Goal: Transaction & Acquisition: Purchase product/service

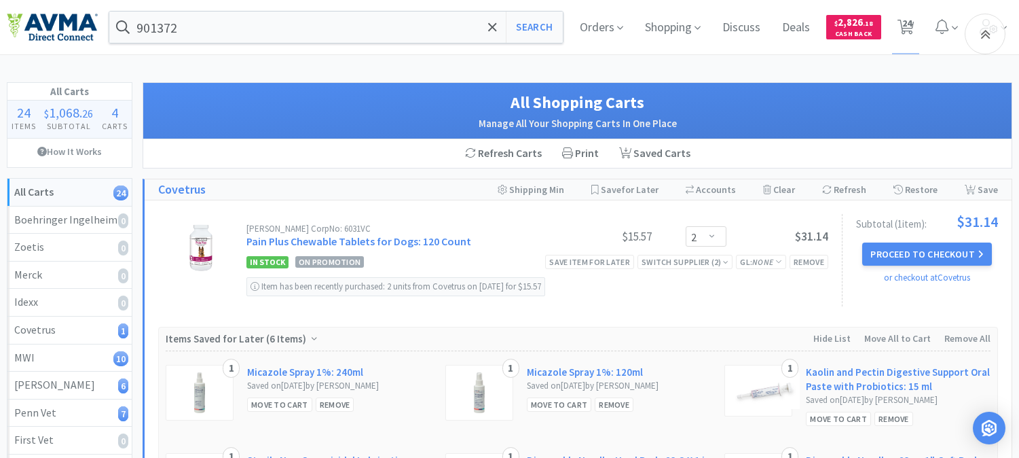
select select "2"
select select "1"
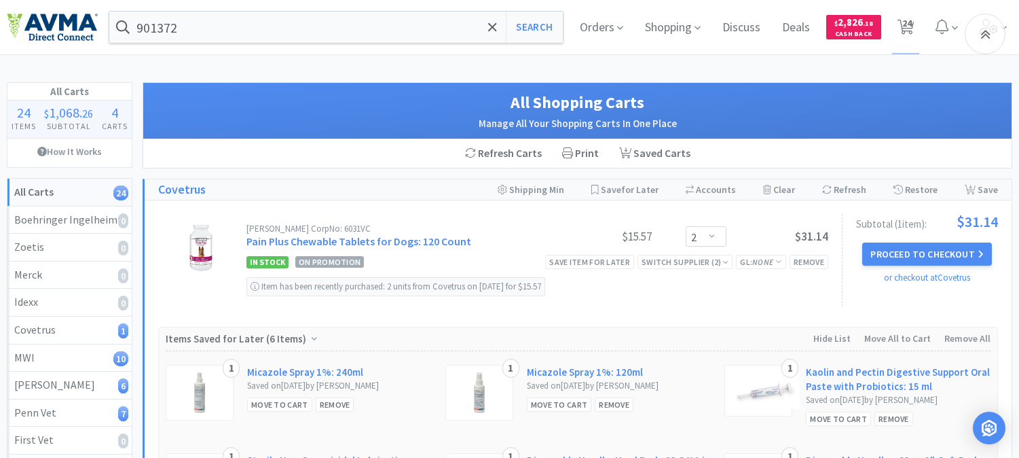
select select "1"
select select "2"
select select "1"
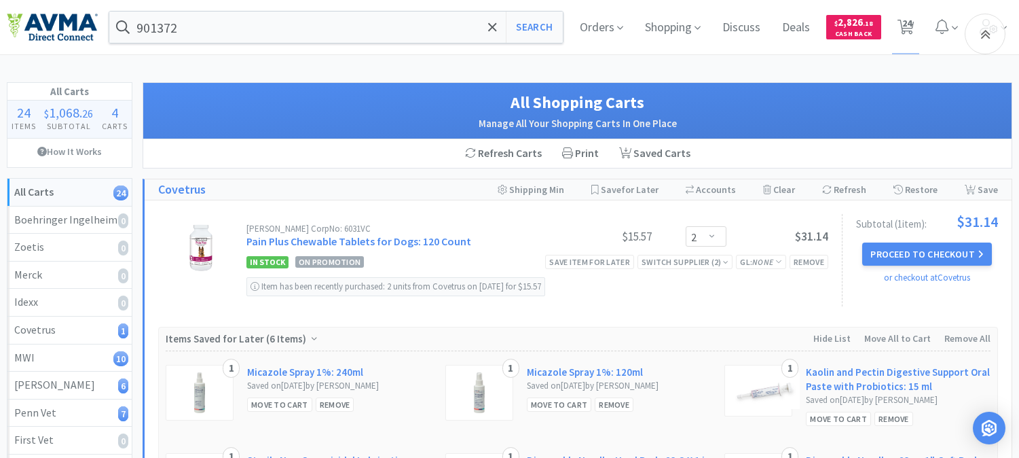
select select "2"
select select "1"
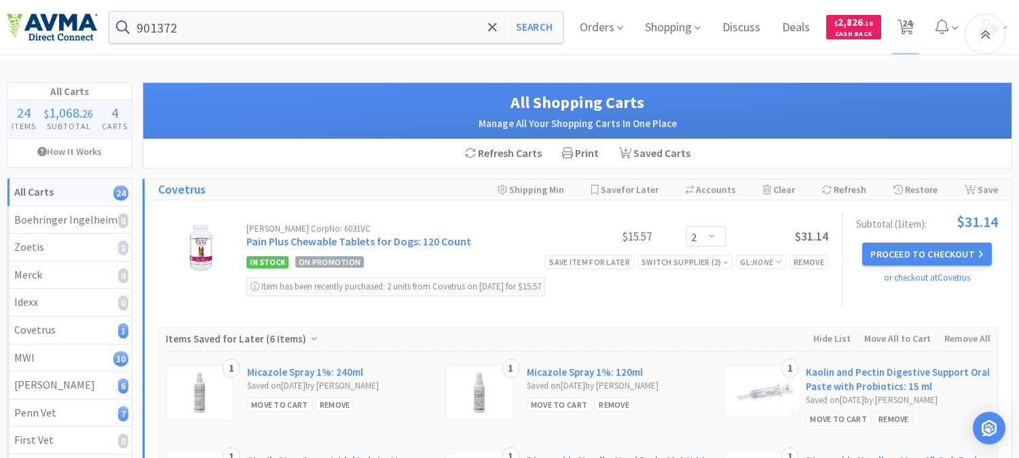
select select "1"
select select "3"
select select "1"
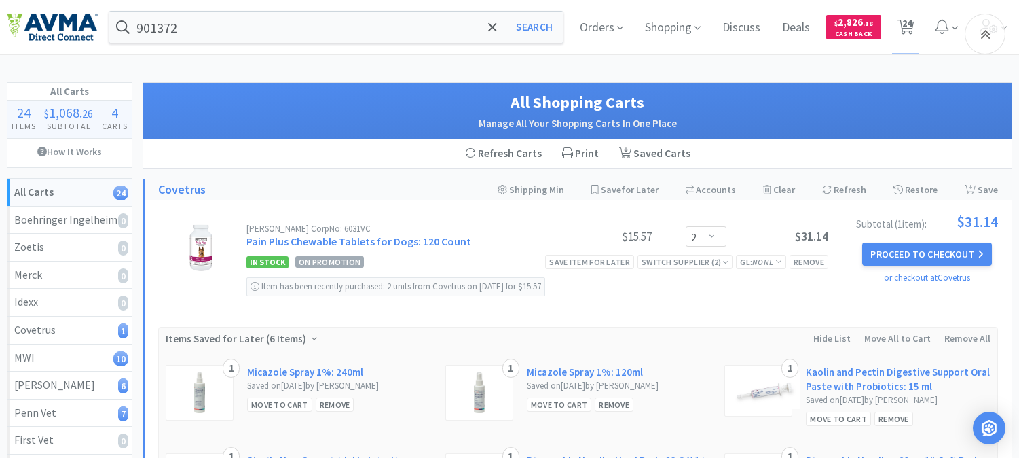
select select "1"
click at [196, 23] on input "901372" at bounding box center [335, 27] width 453 height 31
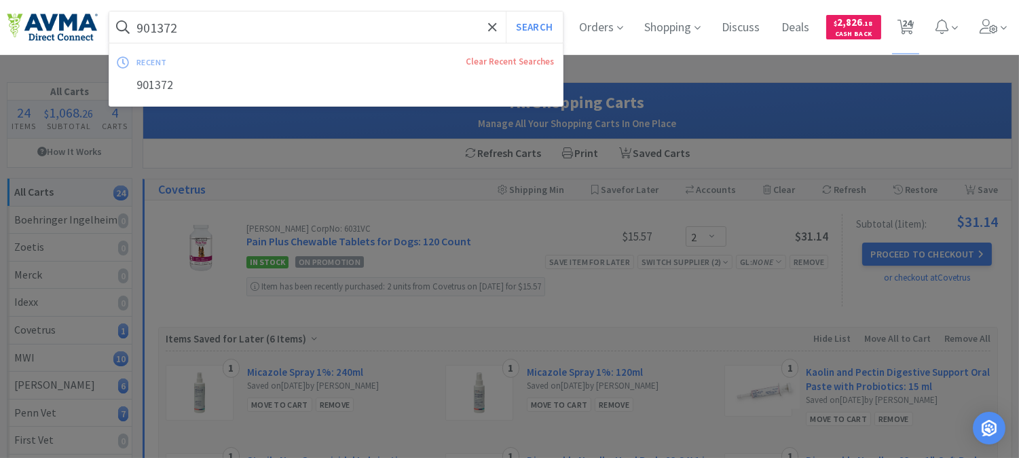
paste input "JORJ384"
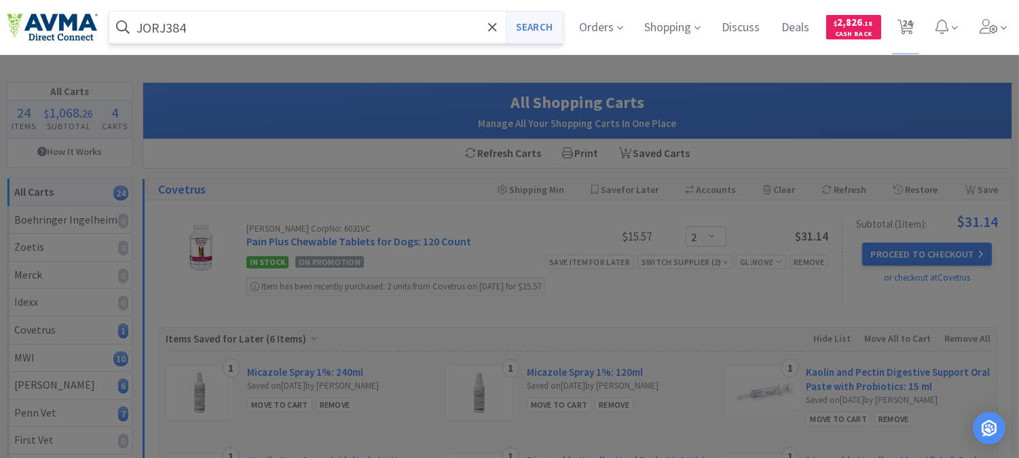
type input "JORJ384"
click at [525, 31] on button "Search" at bounding box center [534, 27] width 56 height 31
select select "2"
select select "1"
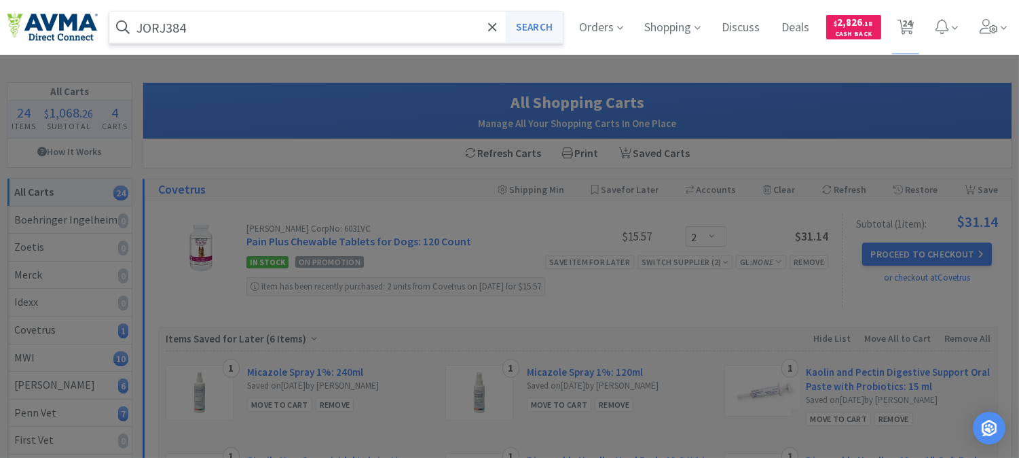
select select "1"
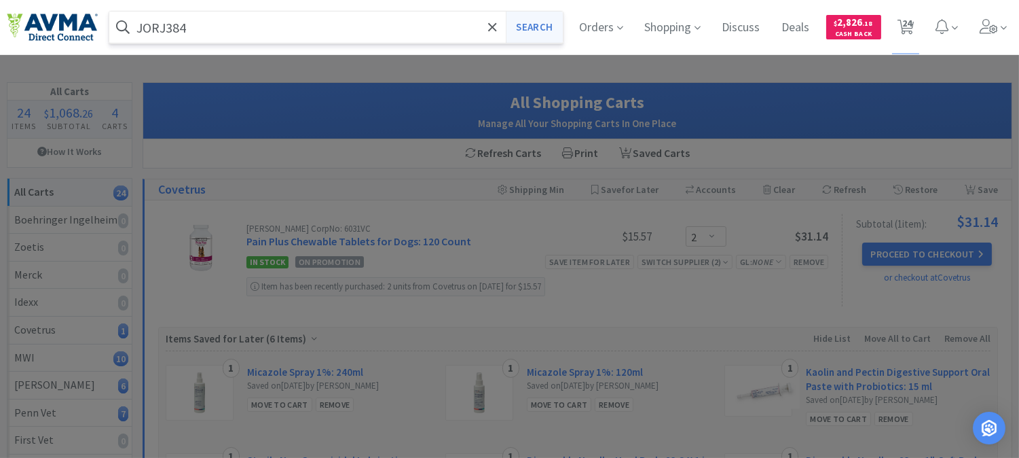
select select "2"
select select "1"
select select "2"
select select "1"
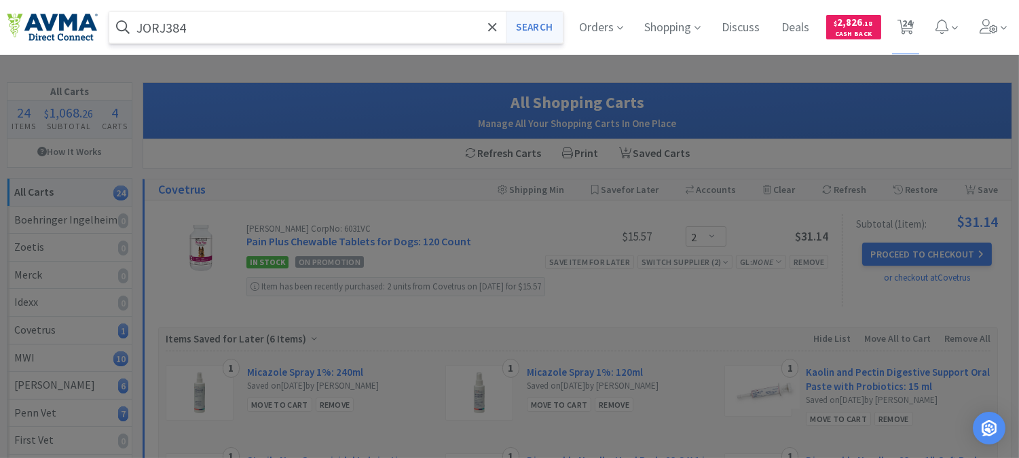
select select "1"
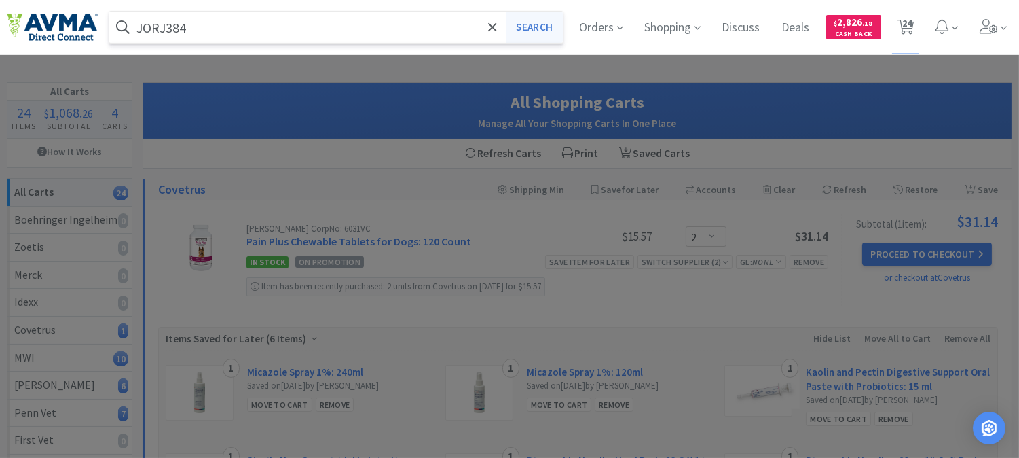
select select "3"
select select "1"
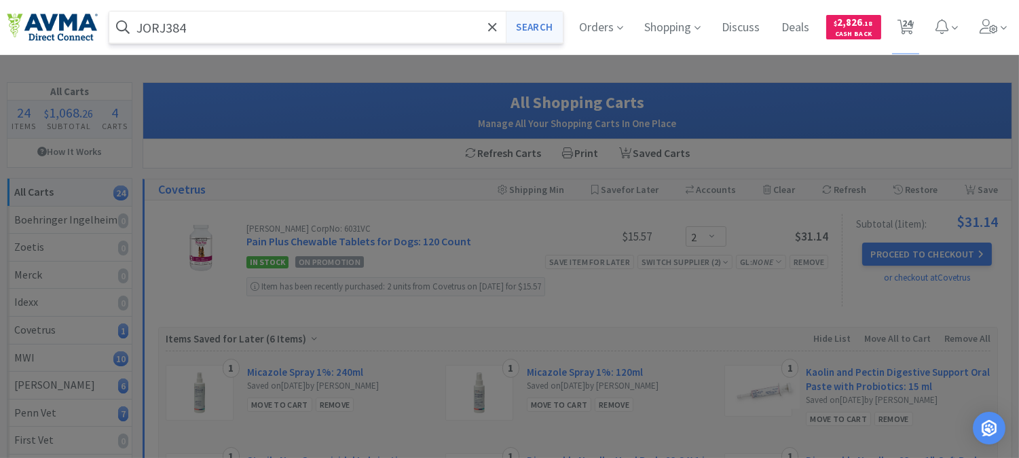
select select "1"
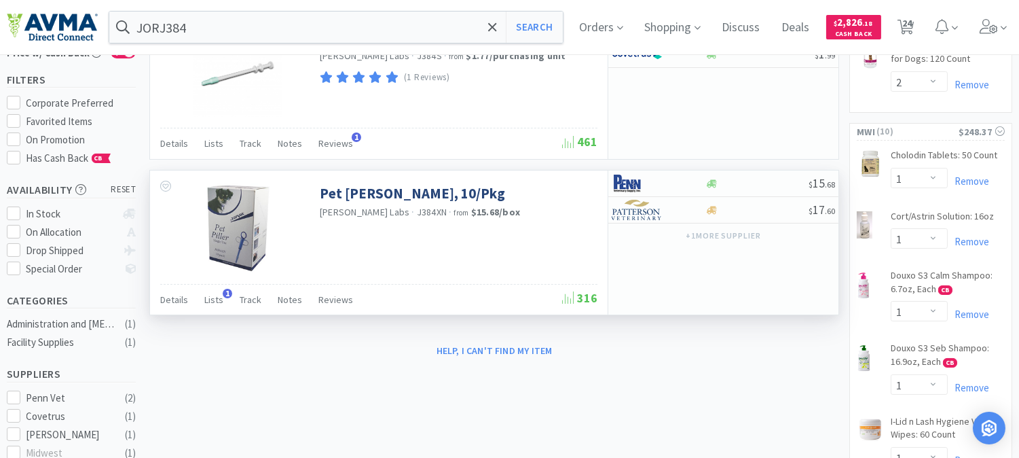
scroll to position [151, 0]
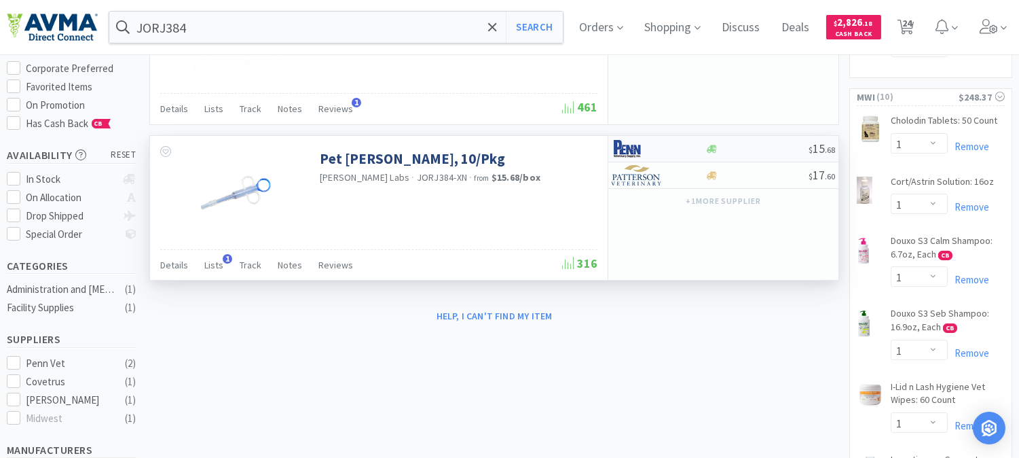
click at [618, 151] on img at bounding box center [637, 148] width 51 height 20
select select "1"
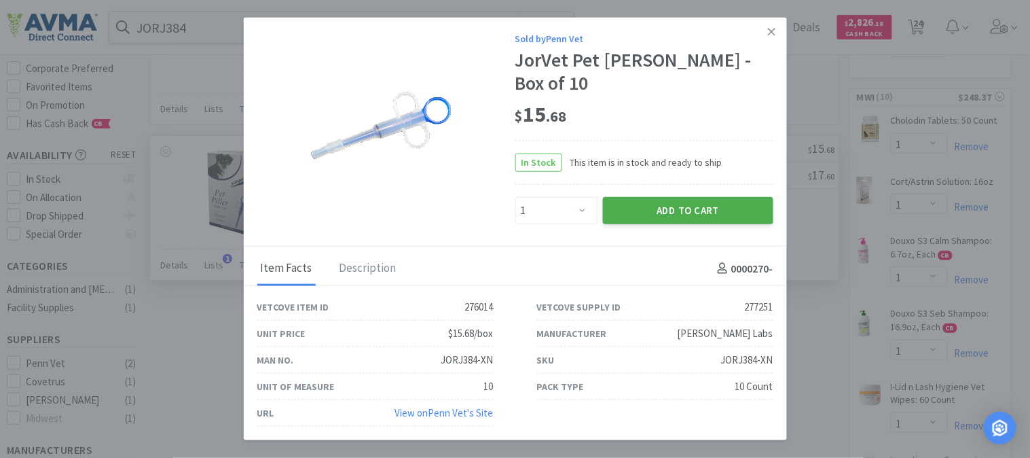
click at [663, 200] on button "Add to Cart" at bounding box center [688, 210] width 170 height 27
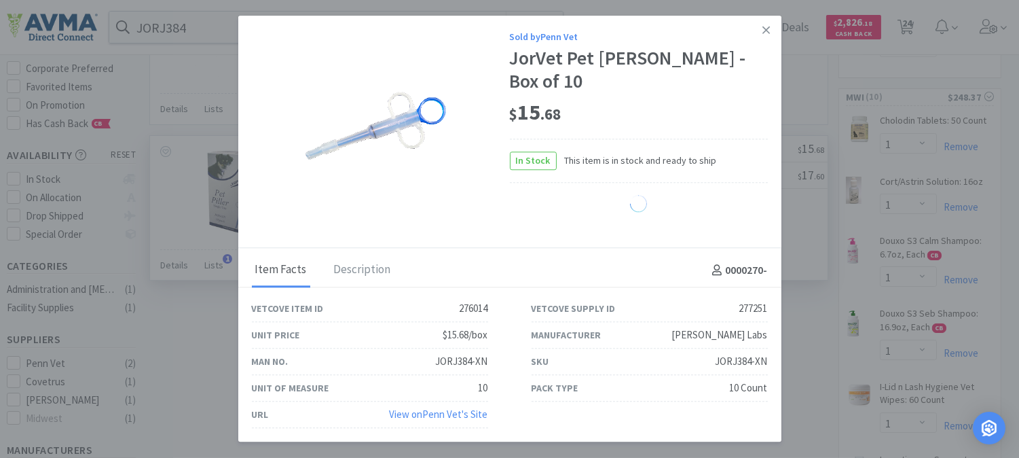
select select "1"
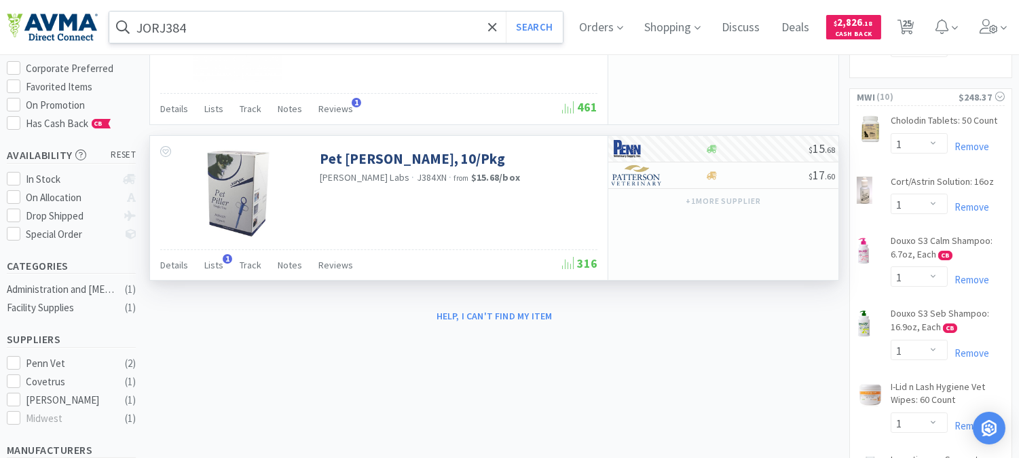
click at [296, 39] on input "JORJ384" at bounding box center [335, 27] width 453 height 31
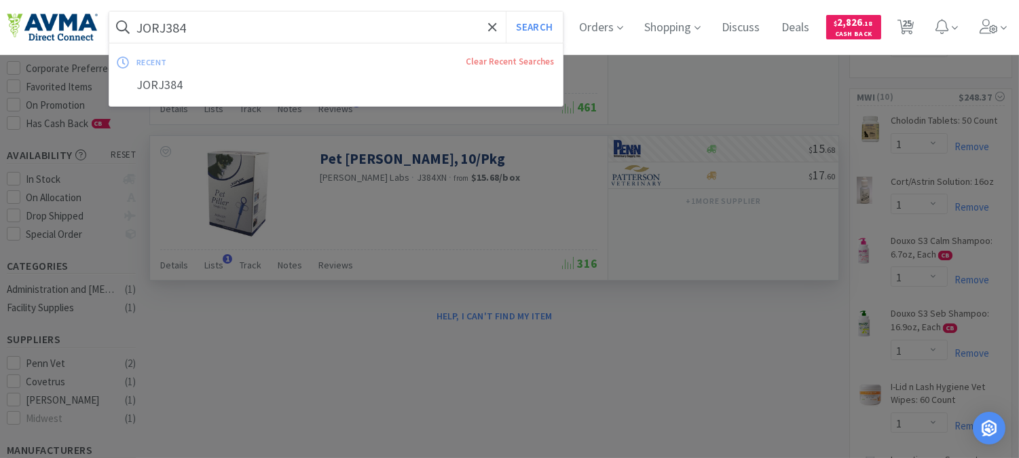
paste input "027093"
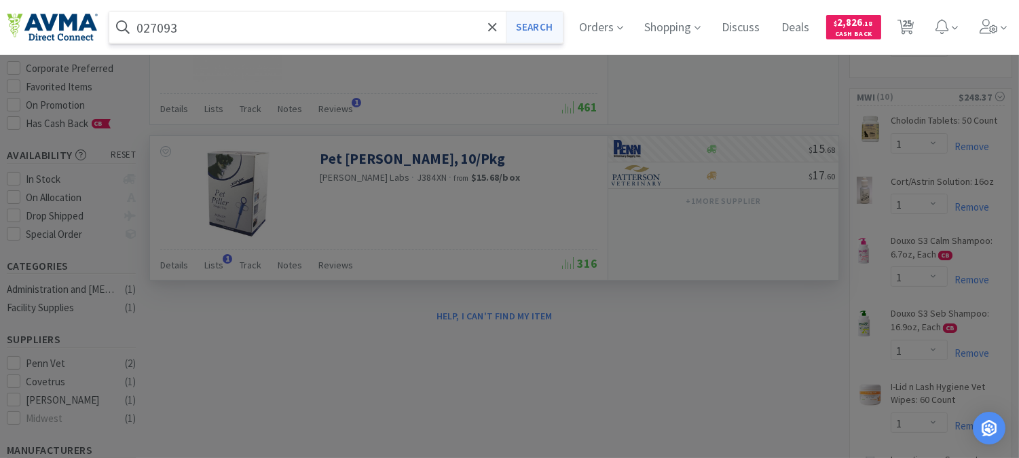
type input "027093"
click at [555, 23] on button "Search" at bounding box center [534, 27] width 56 height 31
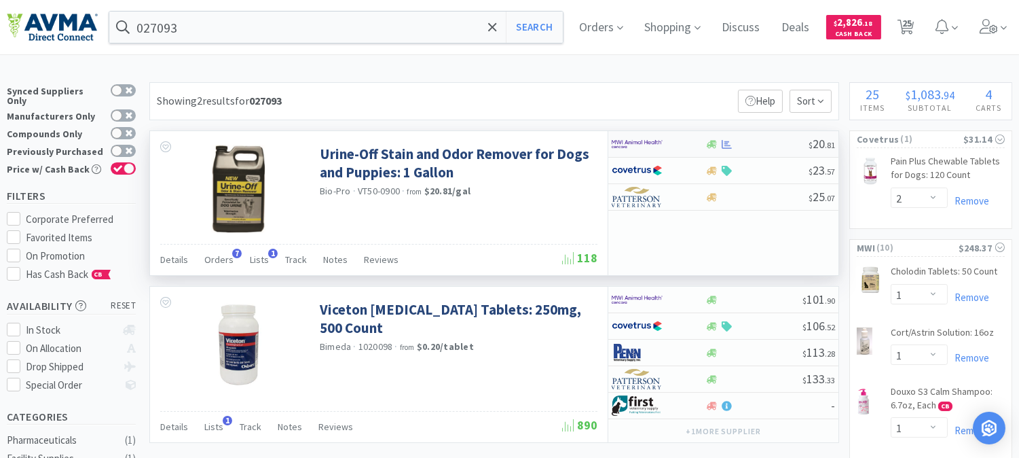
click at [639, 144] on img at bounding box center [637, 144] width 51 height 20
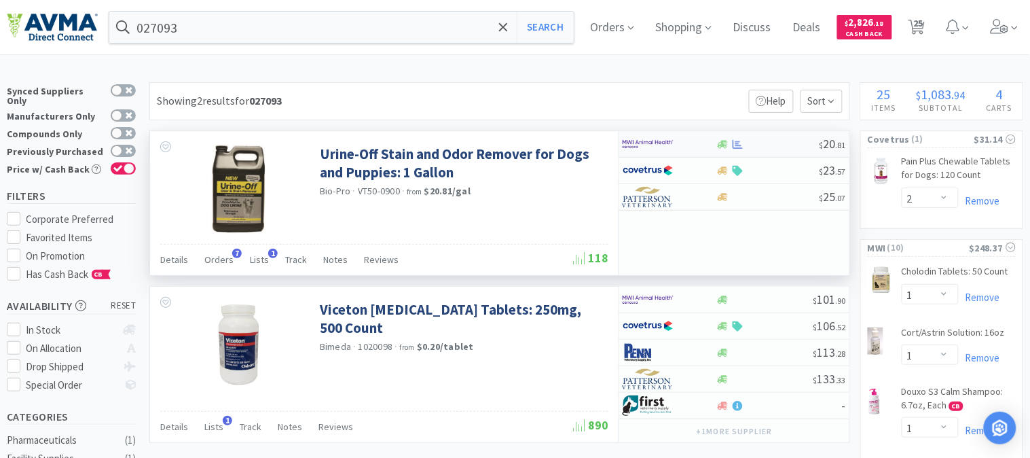
select select "1"
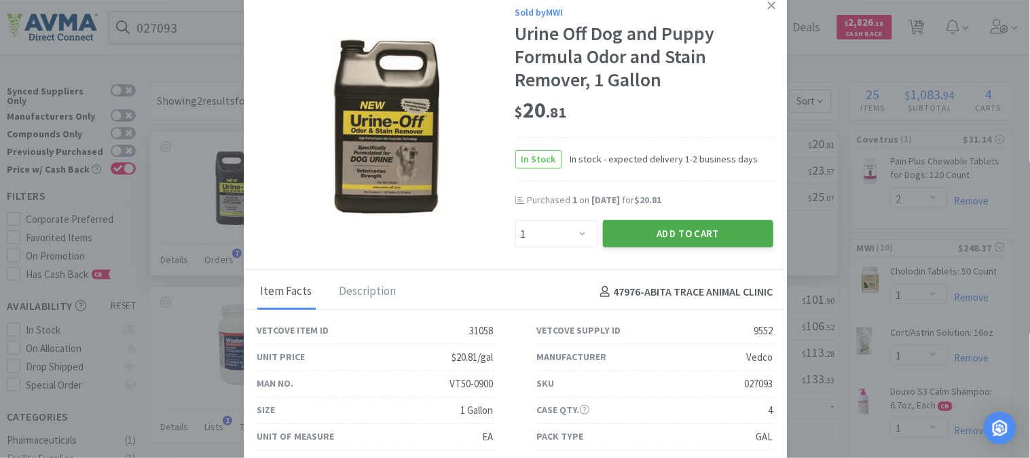
click at [688, 225] on button "Add to Cart" at bounding box center [688, 233] width 170 height 27
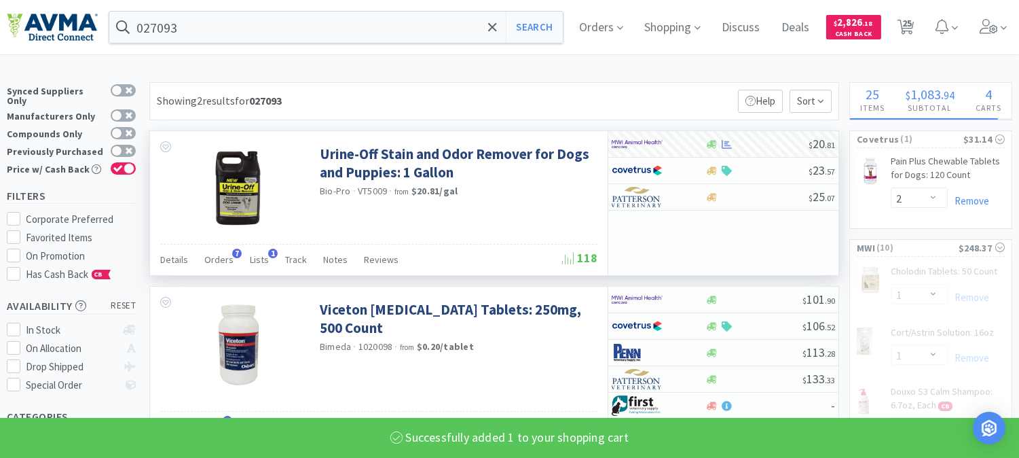
select select "1"
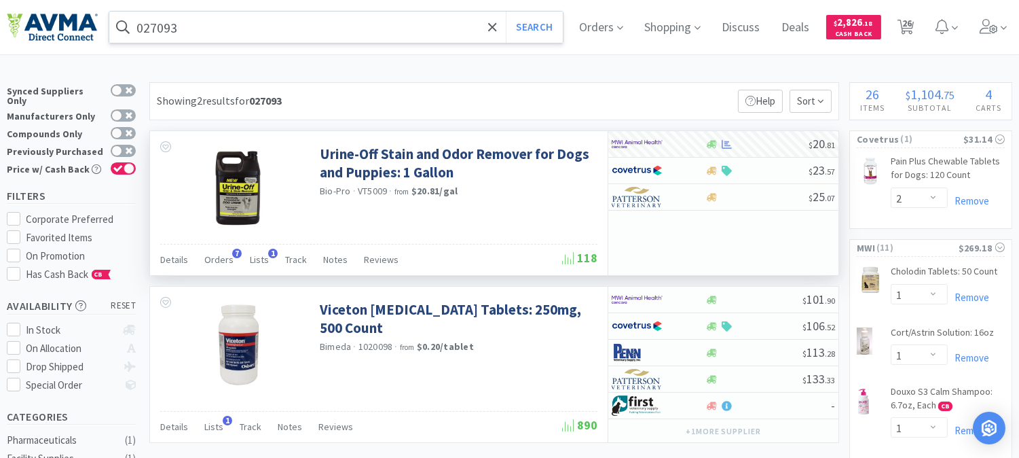
click at [280, 26] on input "027093" at bounding box center [335, 27] width 453 height 31
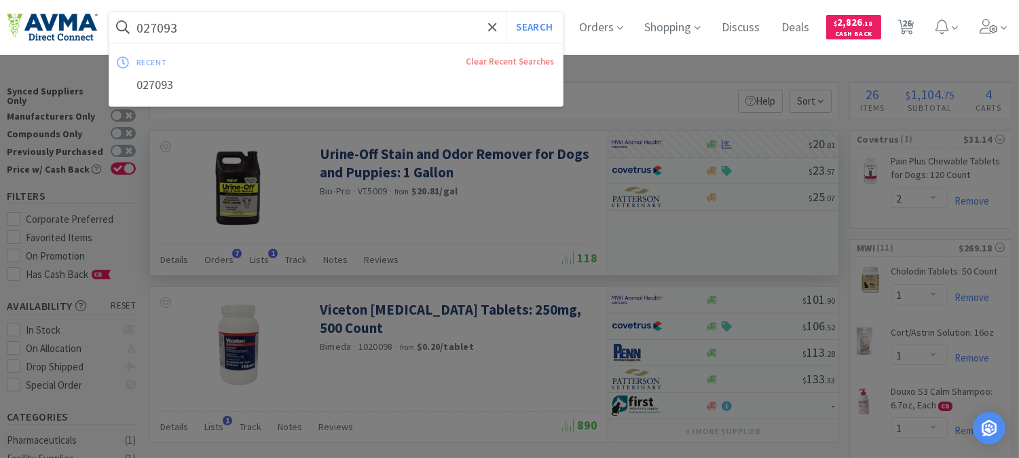
paste input "71021"
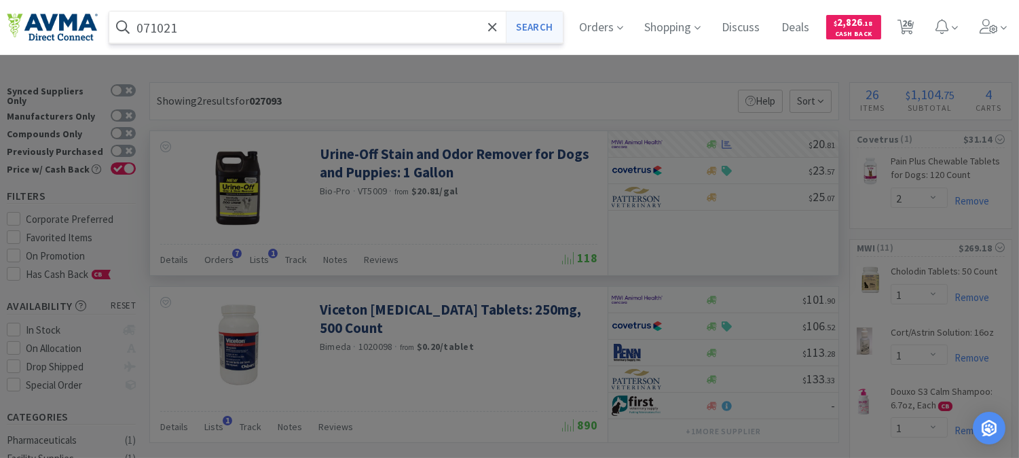
type input "071021"
click at [538, 29] on button "Search" at bounding box center [534, 27] width 56 height 31
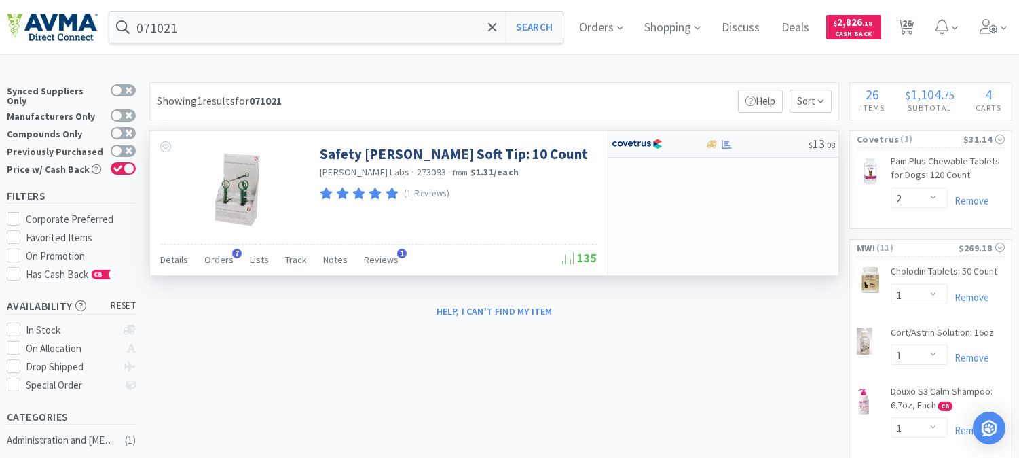
click at [642, 147] on img at bounding box center [637, 144] width 51 height 20
select select "1"
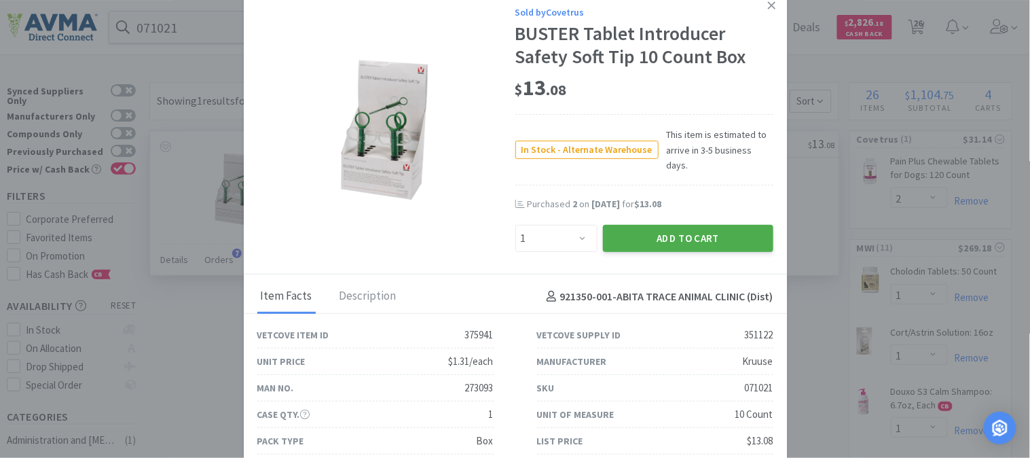
click at [697, 227] on button "Add to Cart" at bounding box center [688, 238] width 170 height 27
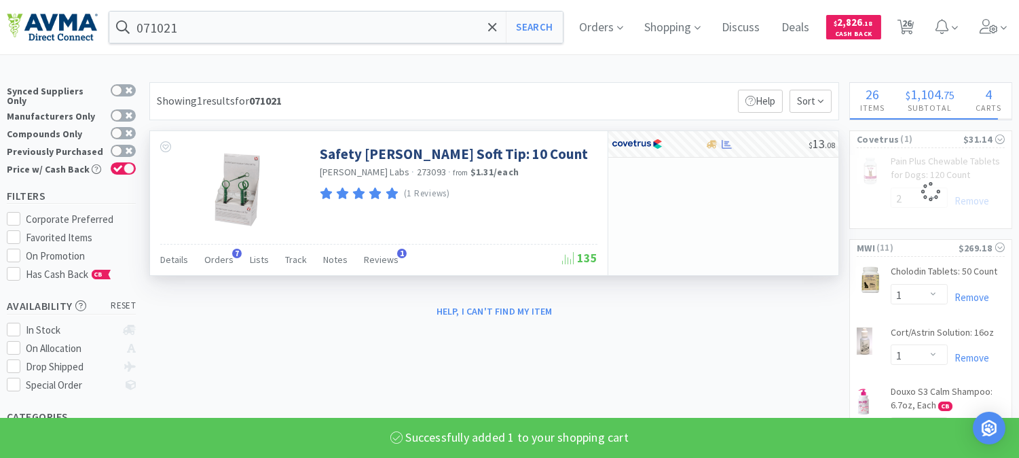
select select "1"
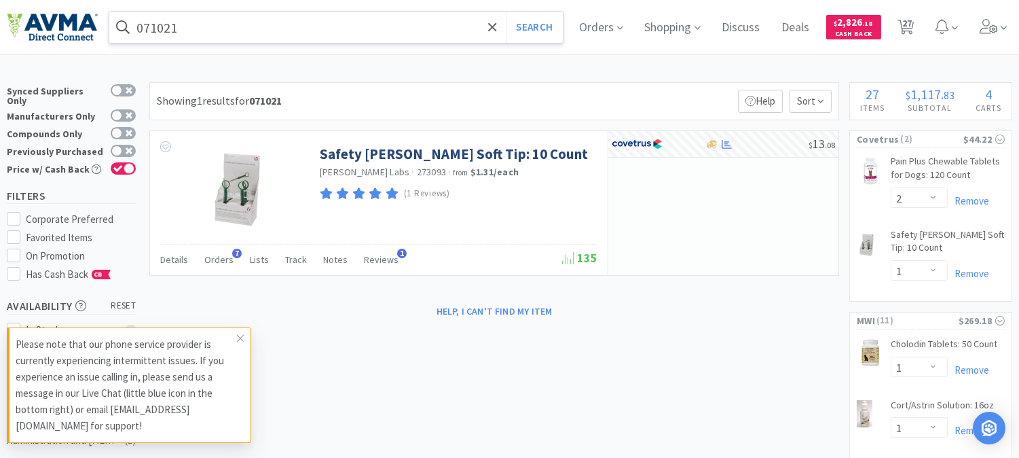
click at [262, 22] on input "071021" at bounding box center [335, 27] width 453 height 31
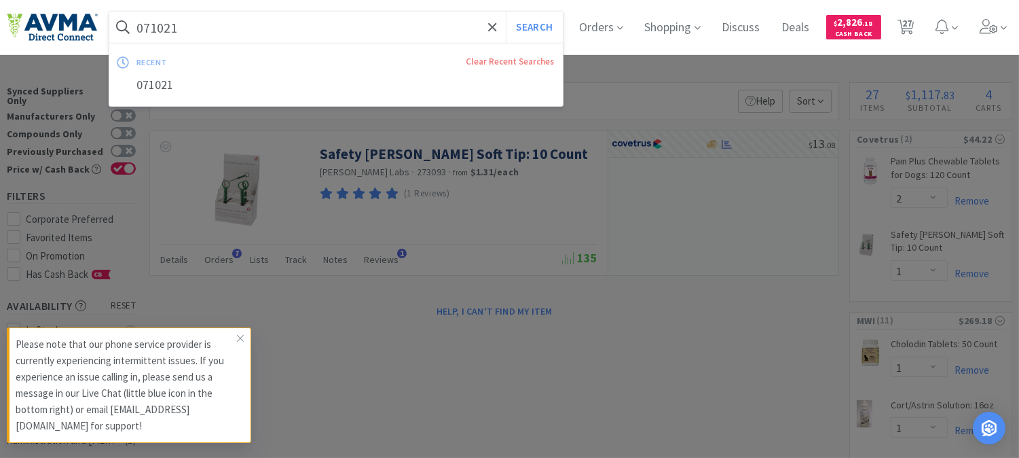
paste input "BTLDRAMB08REV"
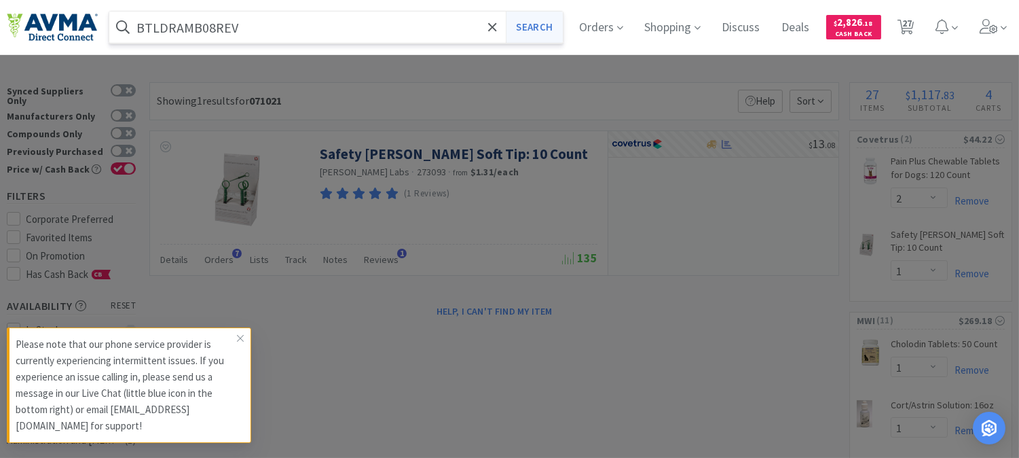
type input "BTLDRAMB08REV"
click at [544, 24] on button "Search" at bounding box center [534, 27] width 56 height 31
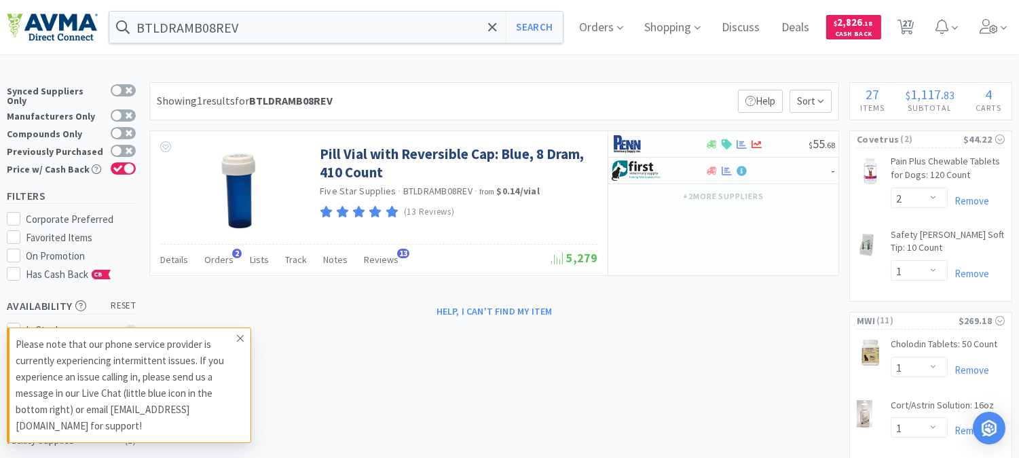
click at [239, 335] on icon at bounding box center [240, 338] width 8 height 11
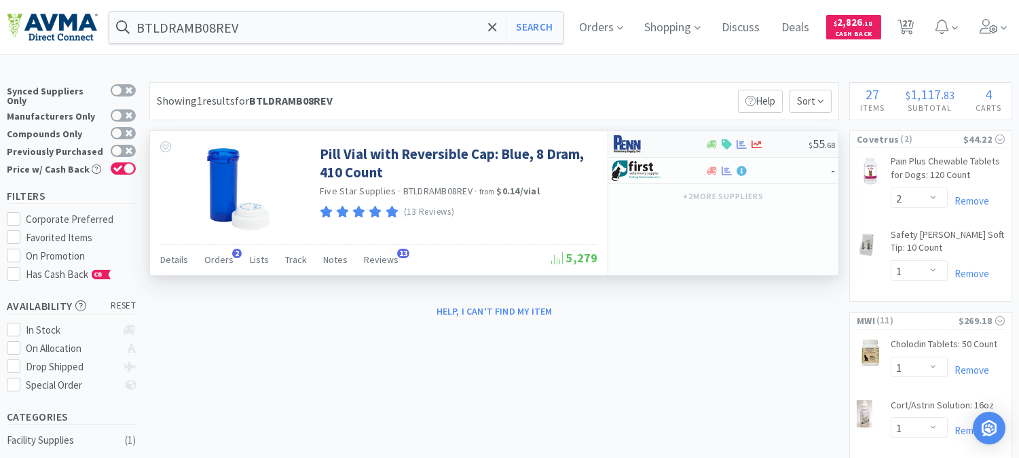
click at [631, 145] on img at bounding box center [637, 144] width 51 height 20
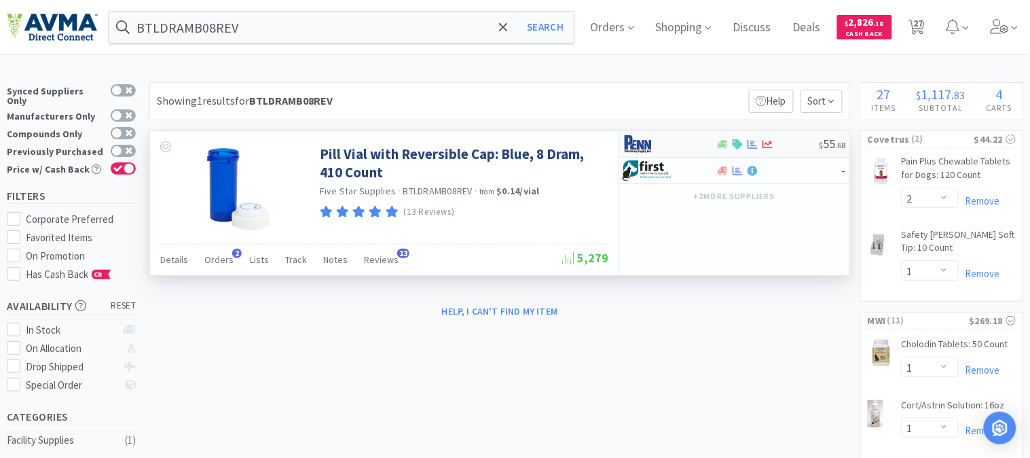
select select "1"
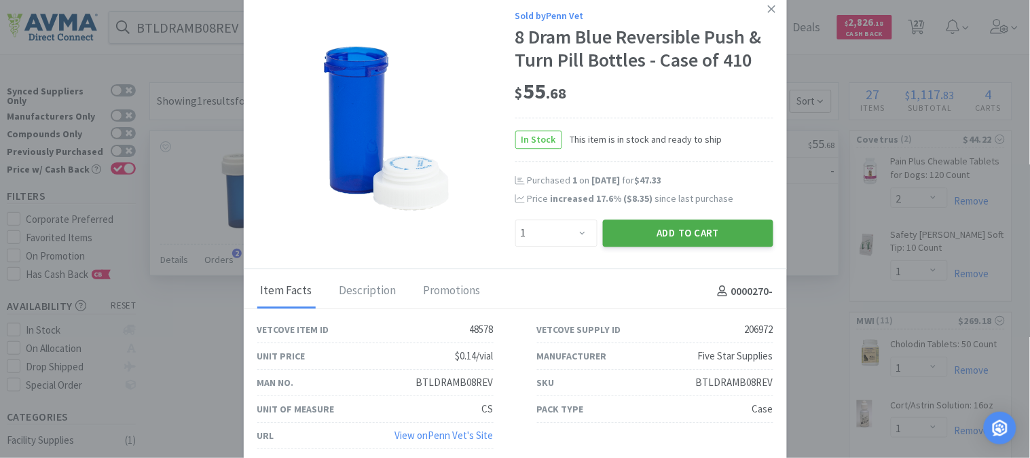
click at [701, 227] on button "Add to Cart" at bounding box center [688, 232] width 170 height 27
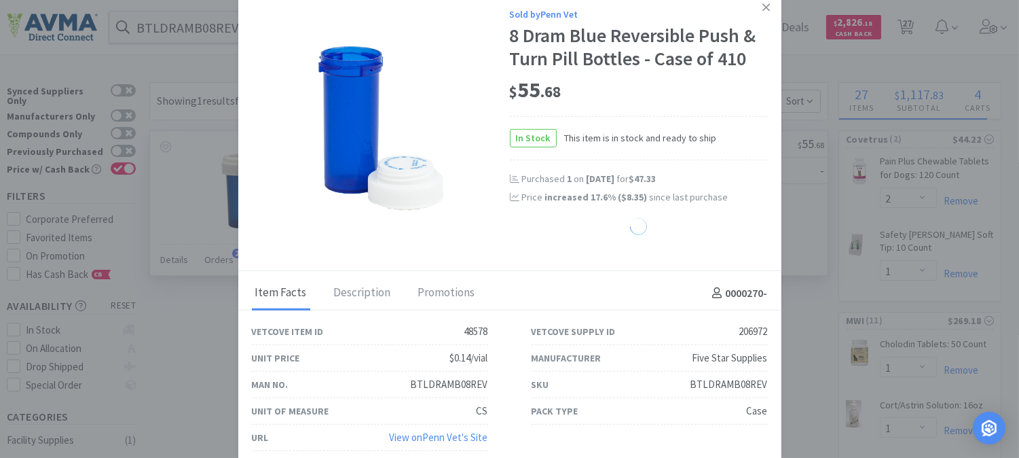
select select "1"
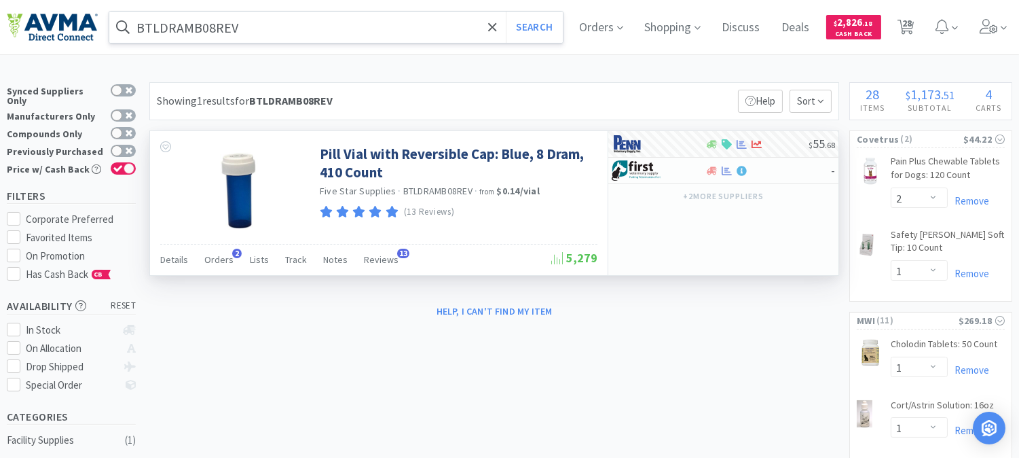
click at [329, 28] on input "BTLDRAMB08REV" at bounding box center [335, 27] width 453 height 31
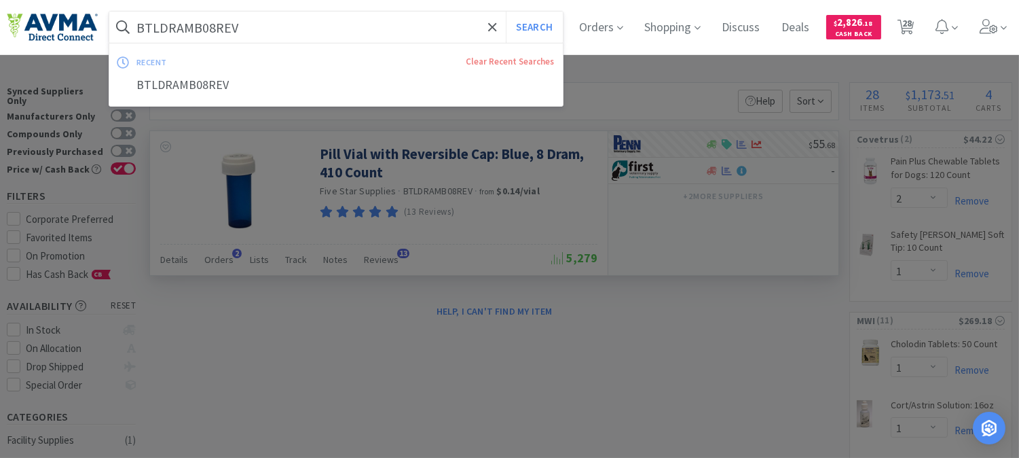
paste input "071021"
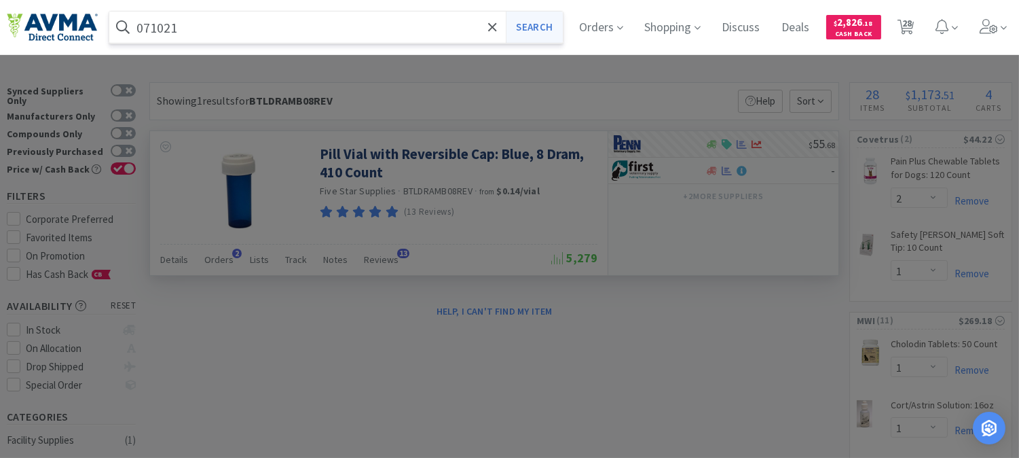
click at [551, 25] on button "Search" at bounding box center [534, 27] width 56 height 31
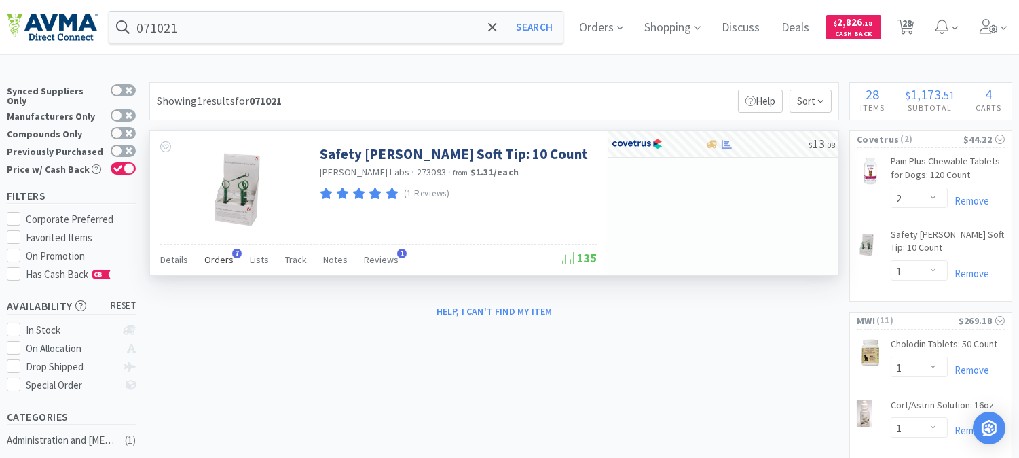
click at [226, 259] on span "Orders" at bounding box center [218, 259] width 29 height 12
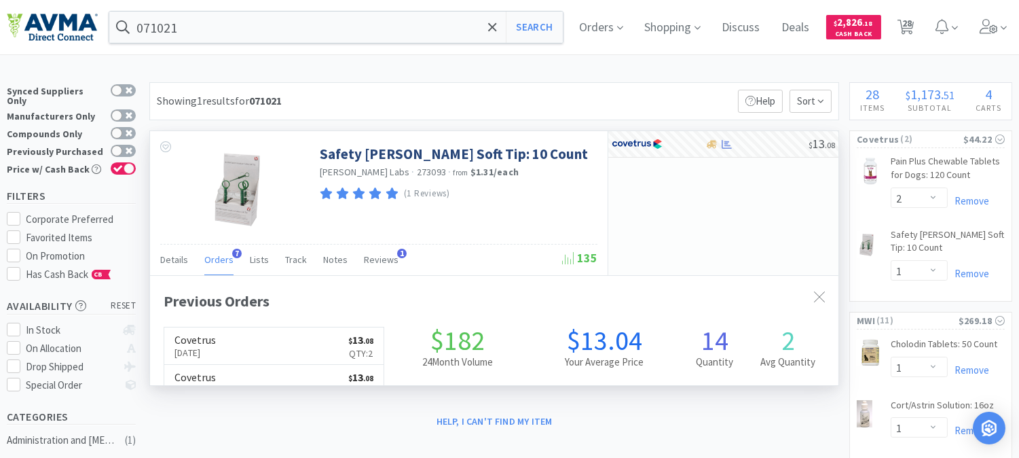
scroll to position [343, 688]
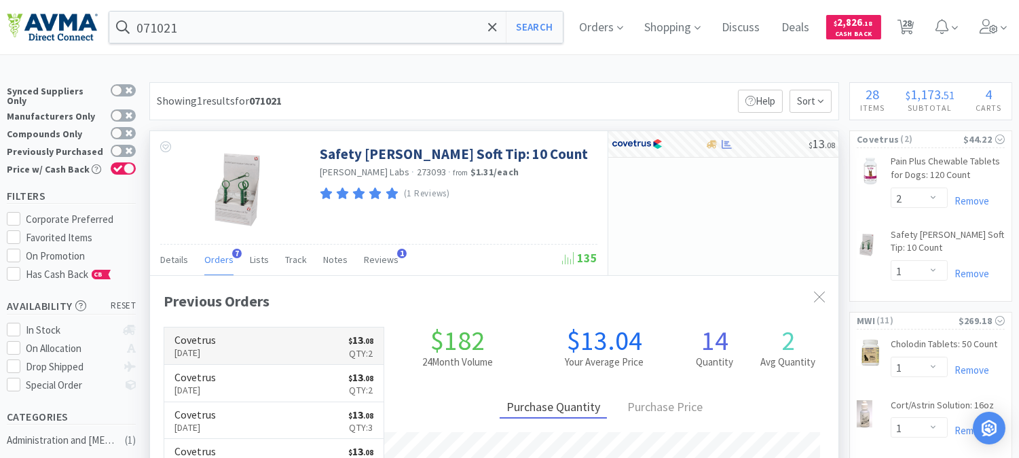
click at [193, 347] on p "Oct 7th, 2025" at bounding box center [194, 352] width 41 height 15
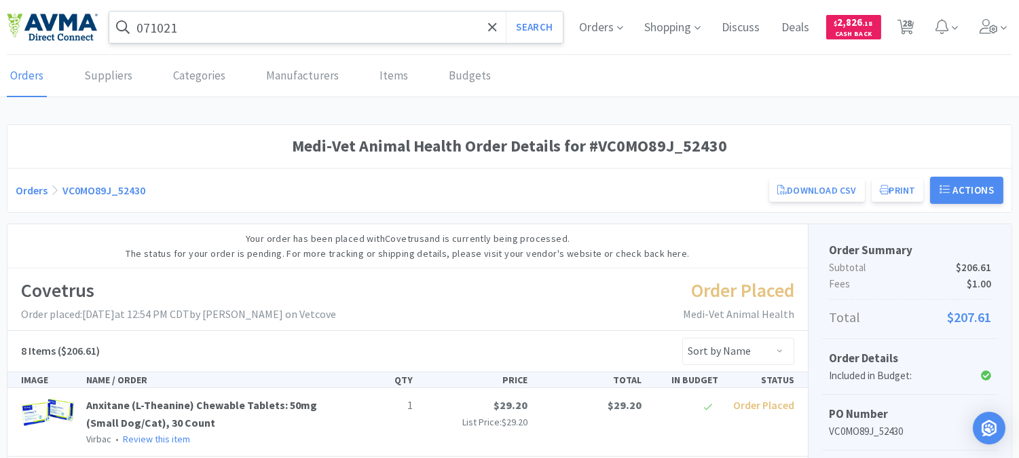
click at [242, 24] on input "071021" at bounding box center [335, 27] width 453 height 31
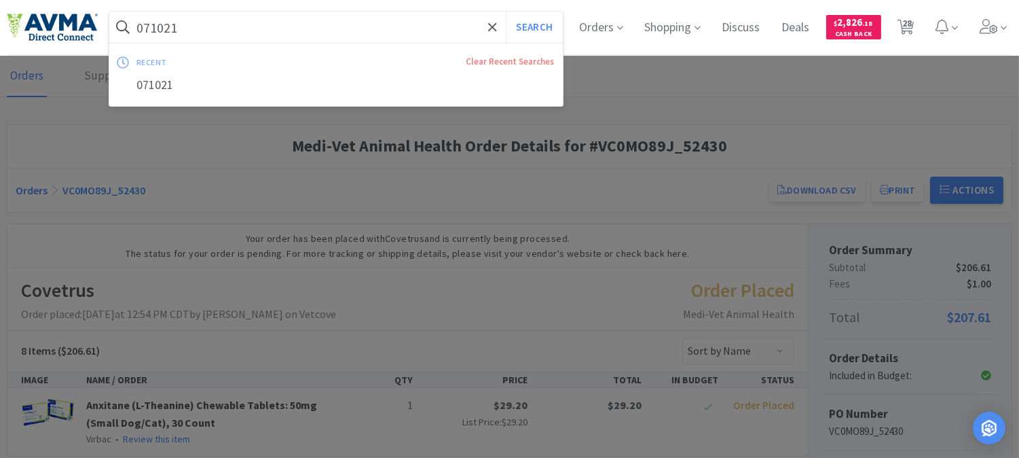
paste input "116035"
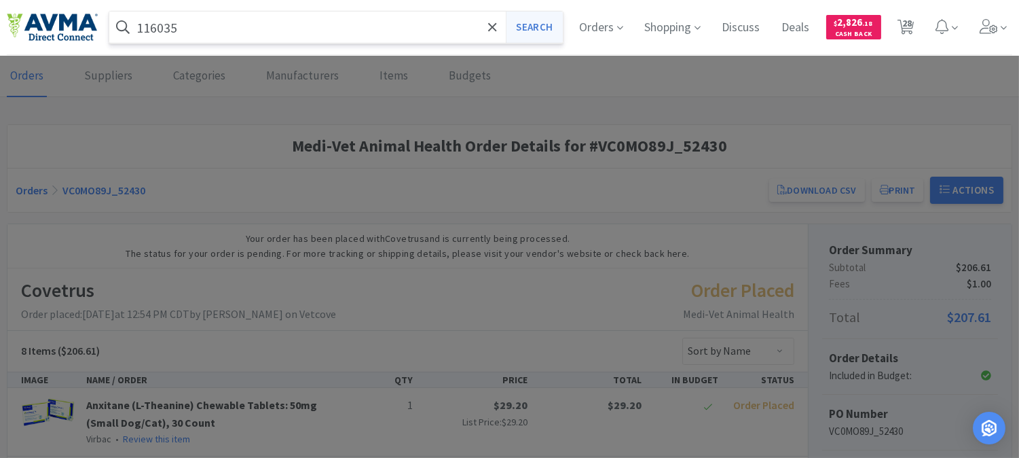
type input "116035"
click at [524, 23] on button "Search" at bounding box center [534, 27] width 56 height 31
select select "2"
select select "1"
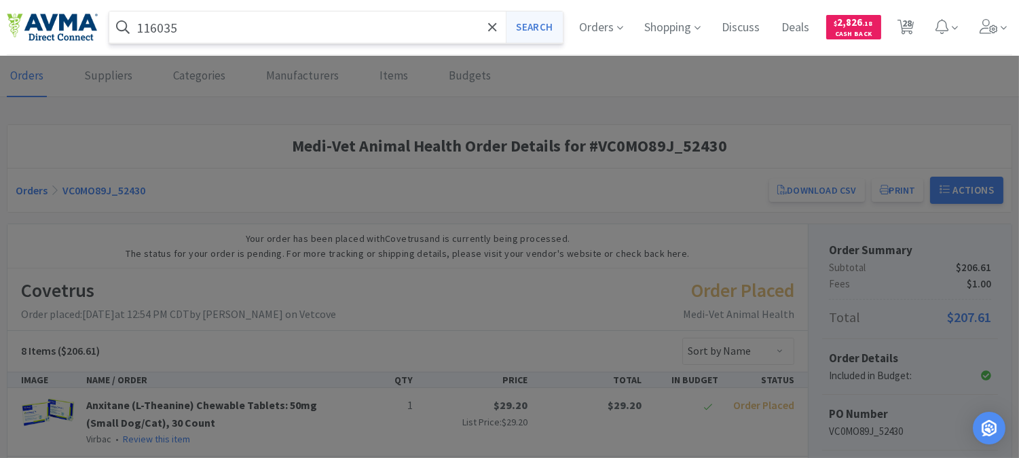
select select "1"
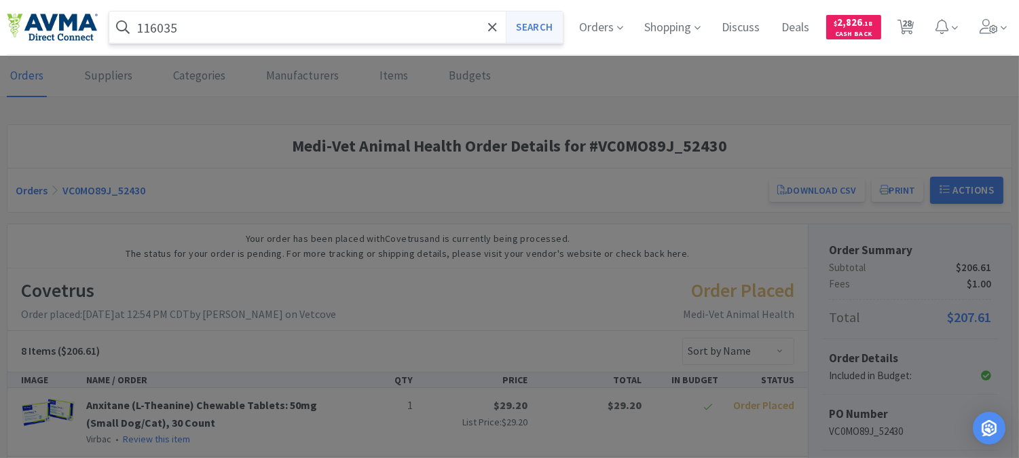
select select "1"
select select "2"
select select "1"
select select "2"
select select "1"
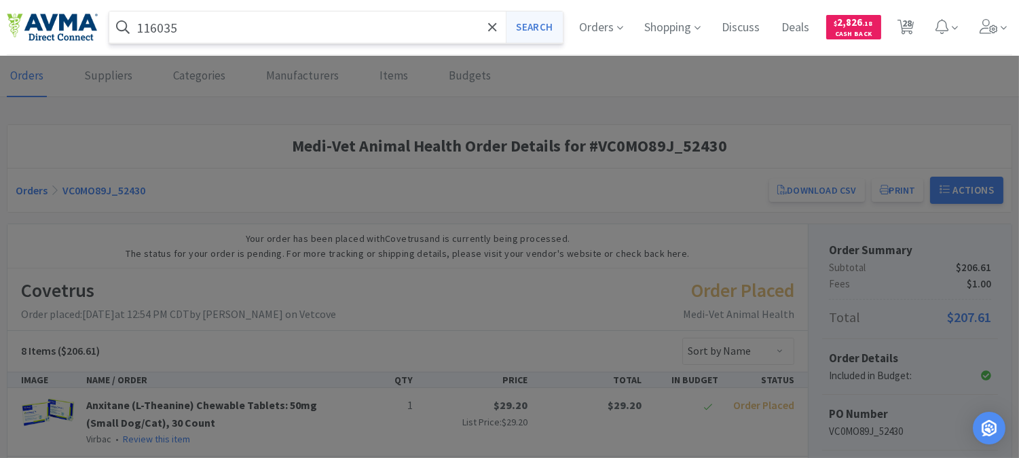
select select "1"
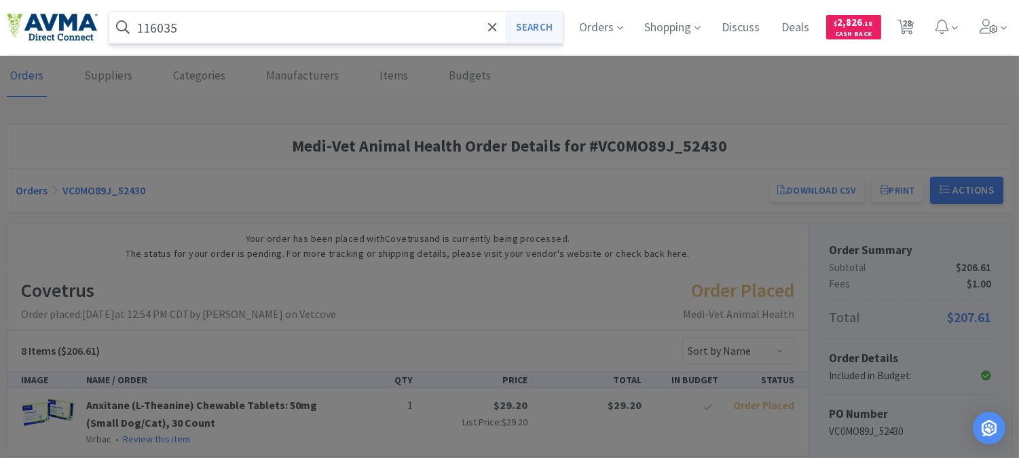
select select "1"
select select "3"
select select "1"
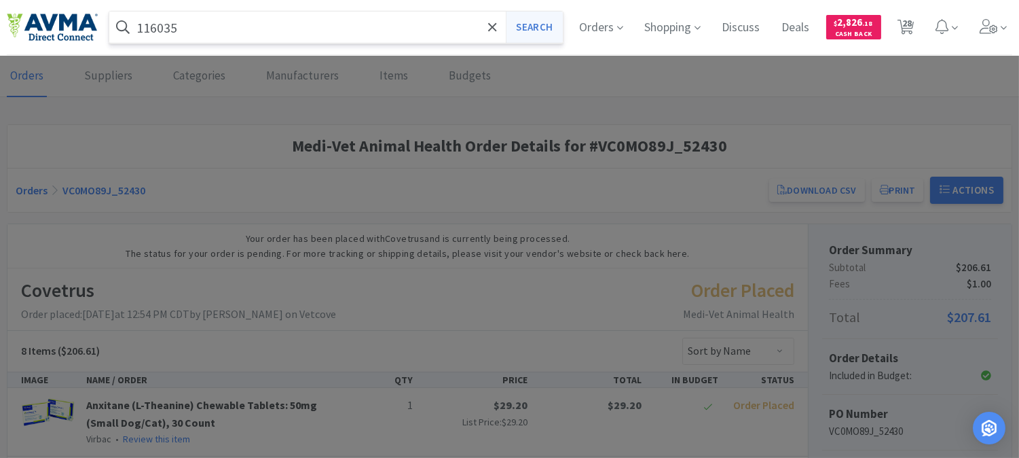
select select "1"
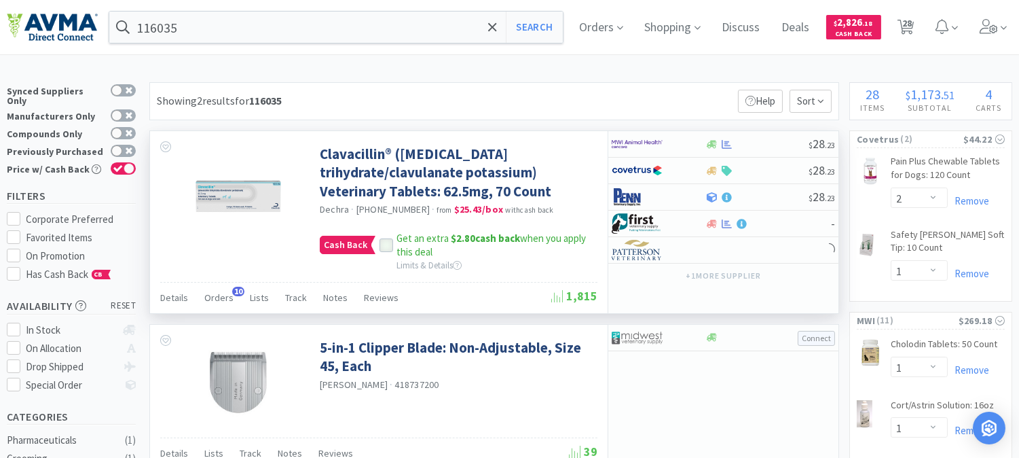
click at [385, 244] on icon at bounding box center [387, 245] width 10 height 10
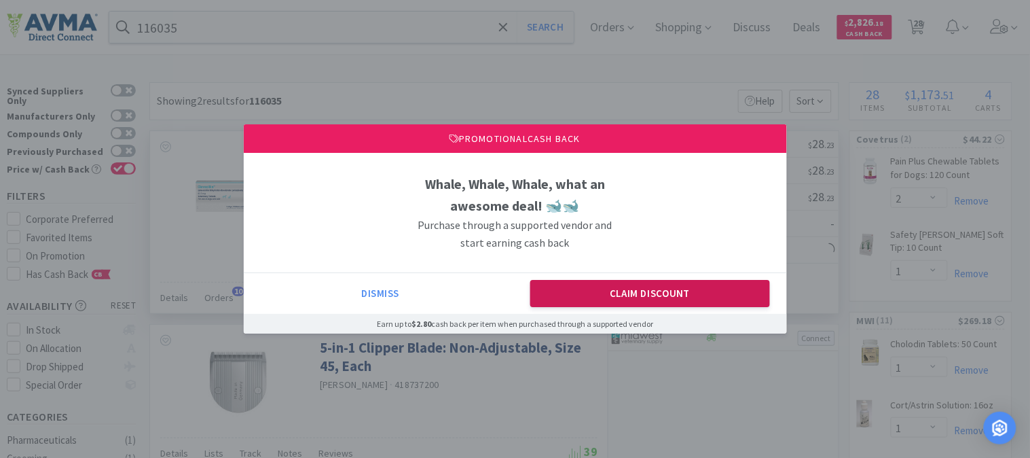
click at [572, 286] on button "Claim Discount" at bounding box center [650, 293] width 240 height 27
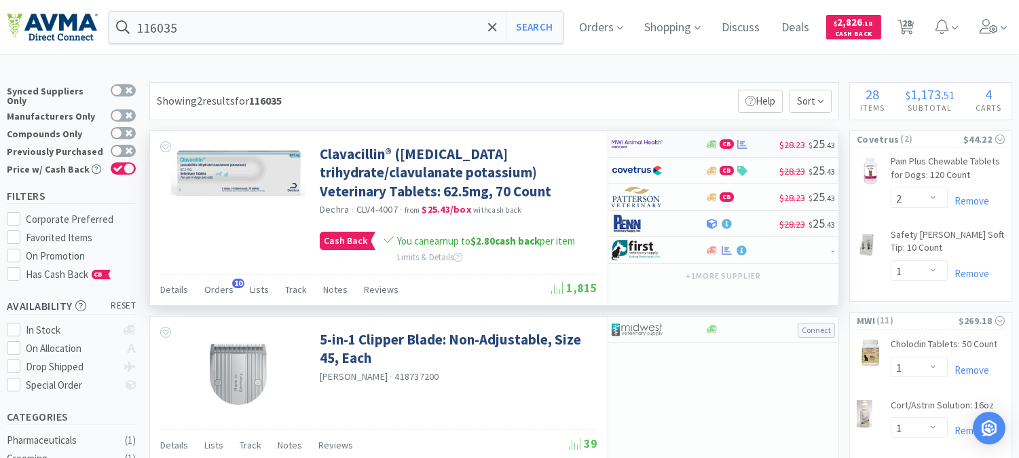
click at [614, 143] on img at bounding box center [637, 144] width 51 height 20
select select "1"
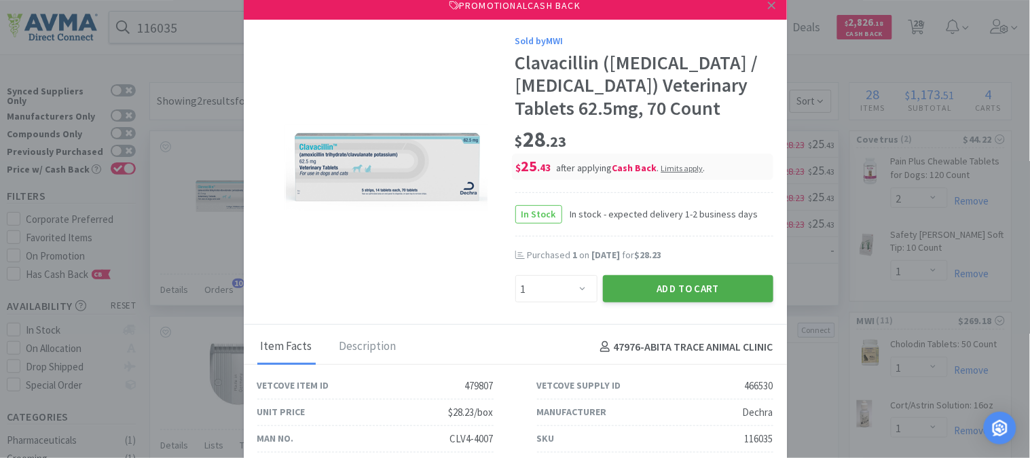
click at [669, 302] on button "Add to Cart" at bounding box center [688, 288] width 170 height 27
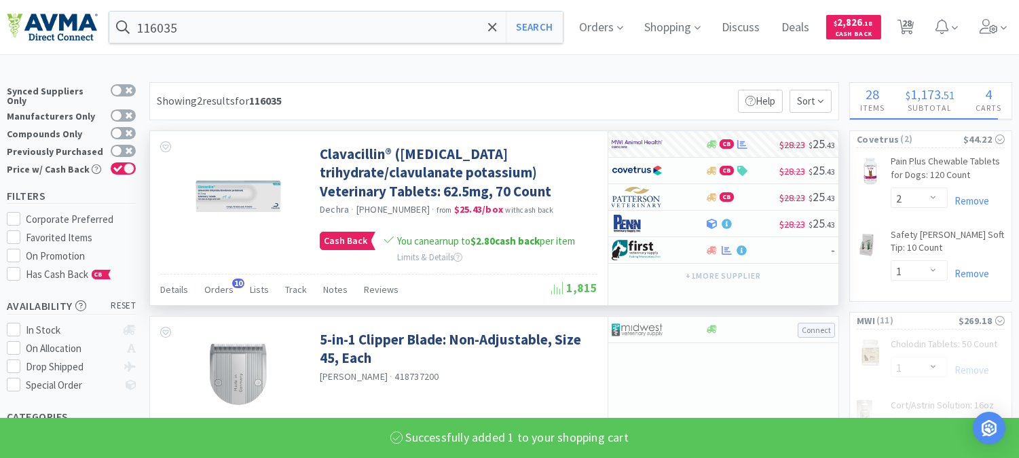
select select "2"
select select "1"
select select "2"
select select "1"
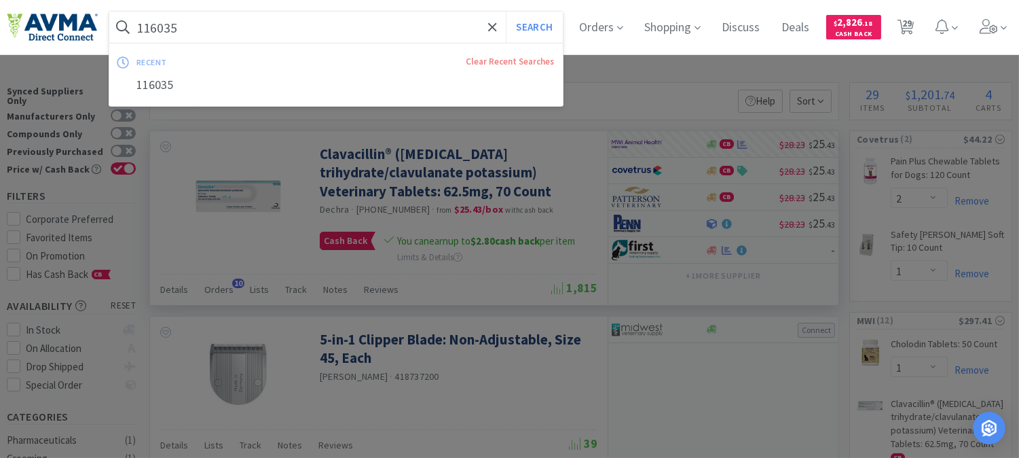
click at [194, 30] on input "116035" at bounding box center [335, 27] width 453 height 31
paste input "078881093"
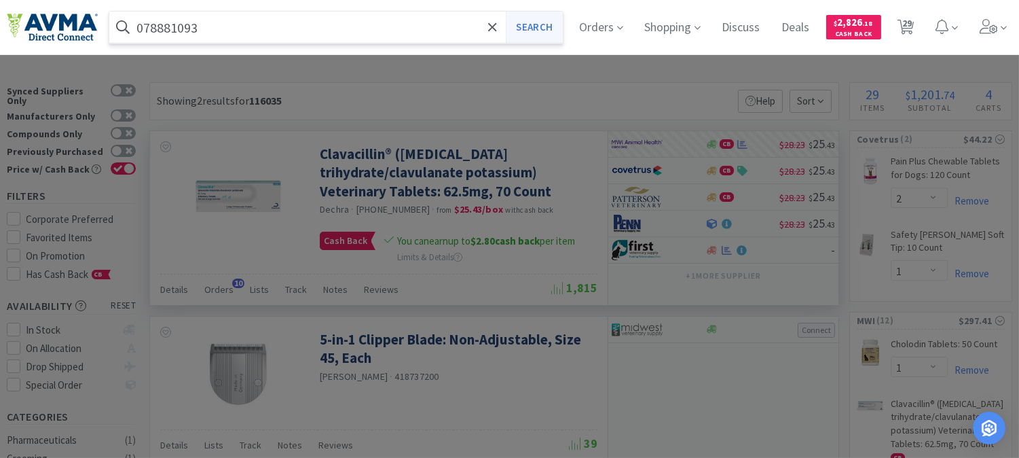
type input "078881093"
click at [542, 24] on button "Search" at bounding box center [534, 27] width 56 height 31
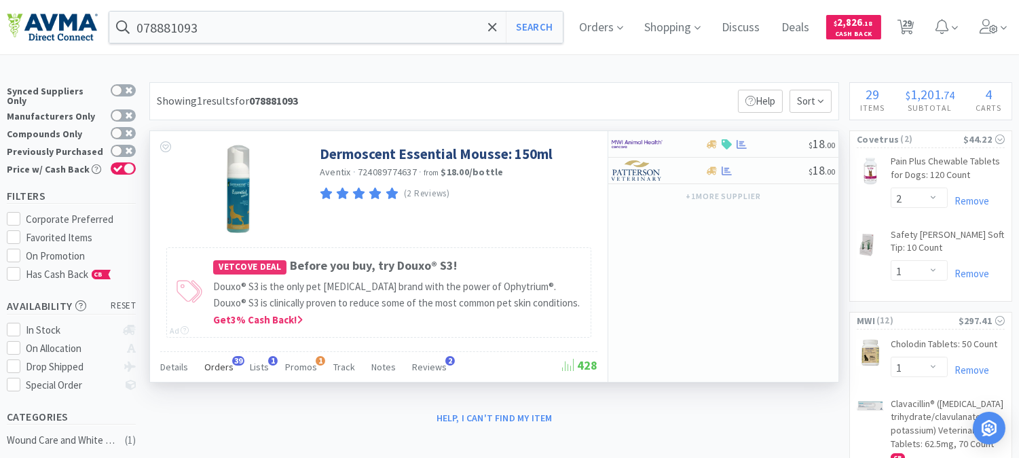
click at [223, 365] on span "Orders" at bounding box center [218, 366] width 29 height 12
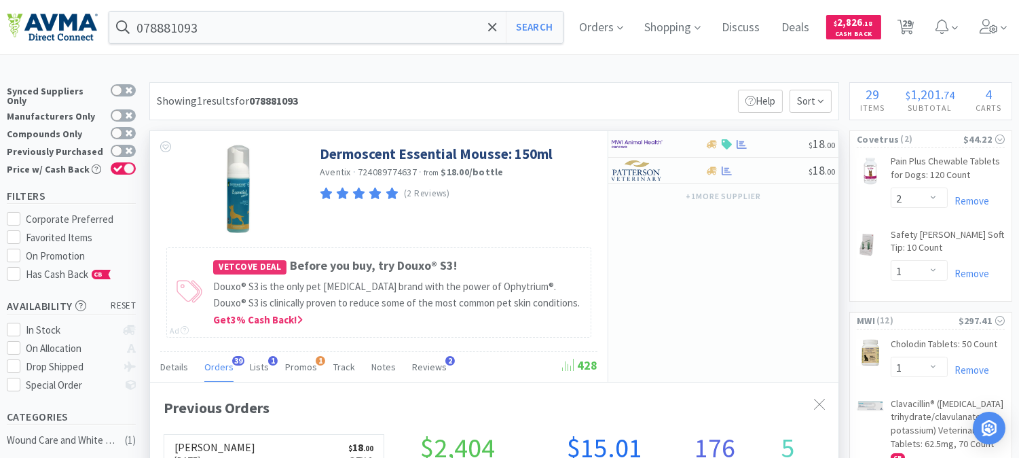
scroll to position [363, 688]
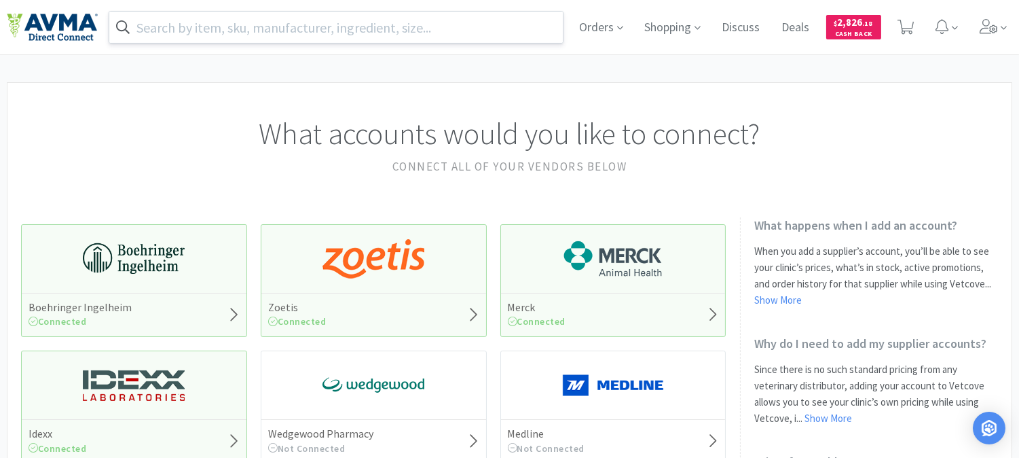
click at [198, 31] on input "text" at bounding box center [335, 27] width 453 height 31
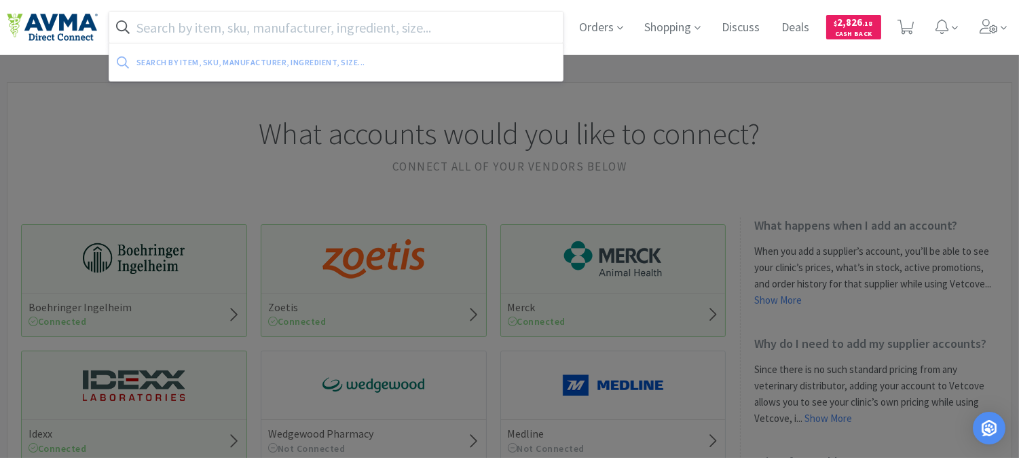
paste input "071141"
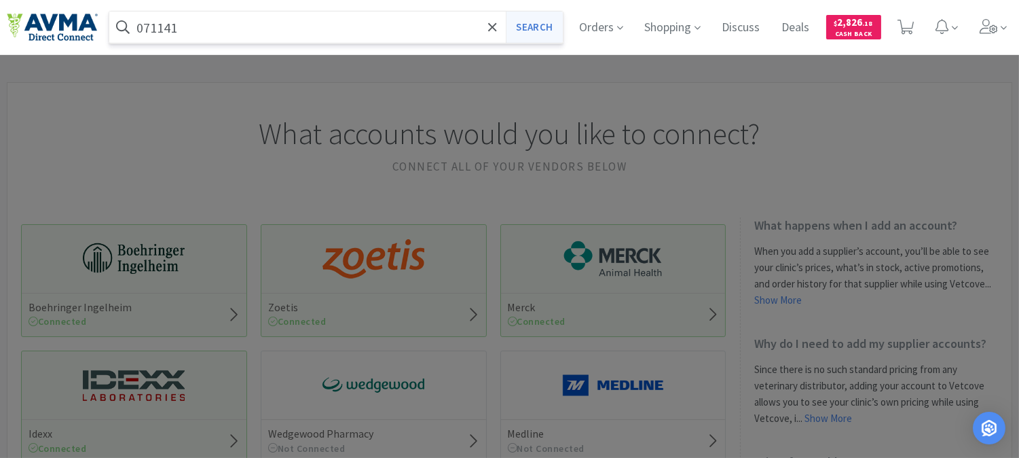
type input "071141"
click at [537, 28] on button "Search" at bounding box center [534, 27] width 56 height 31
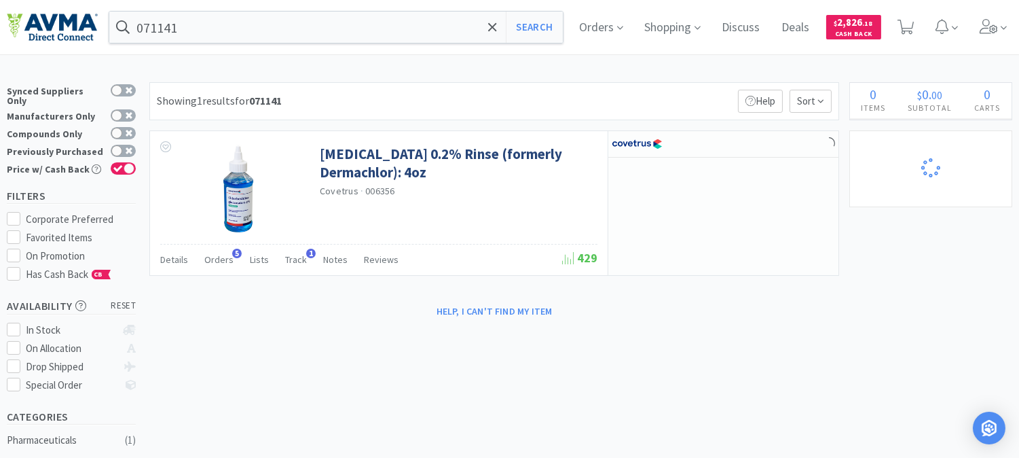
select select "1"
select select "3"
select select "1"
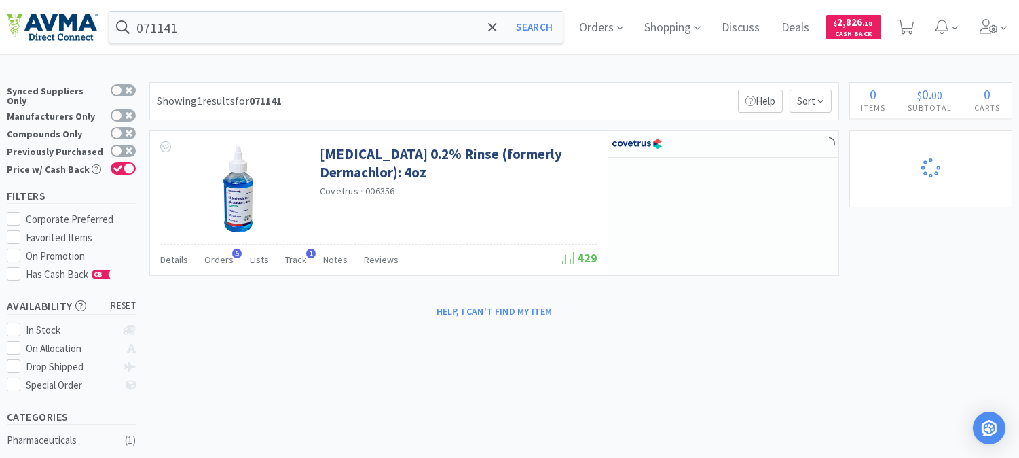
select select "1"
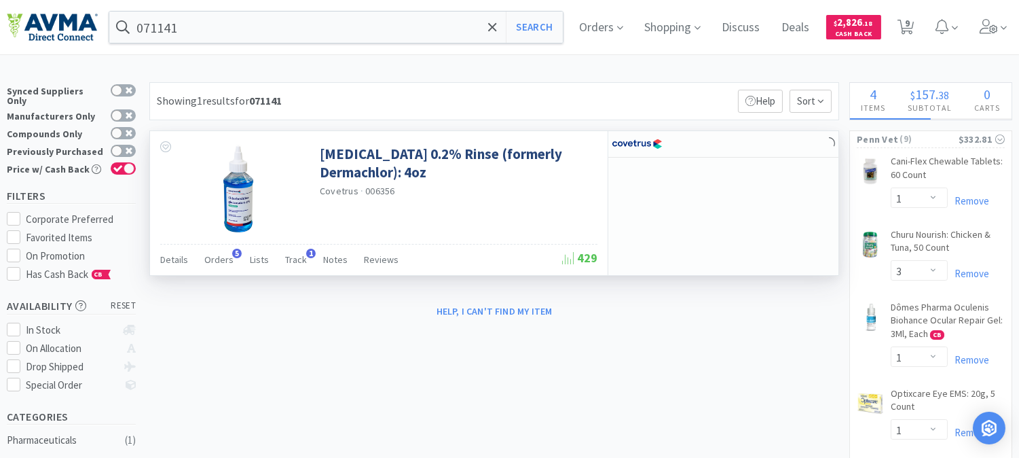
select select "1"
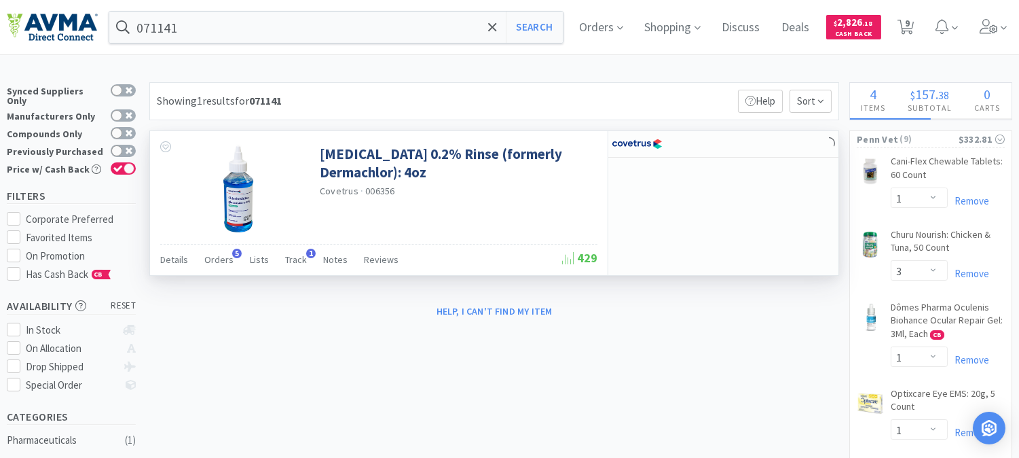
select select "1"
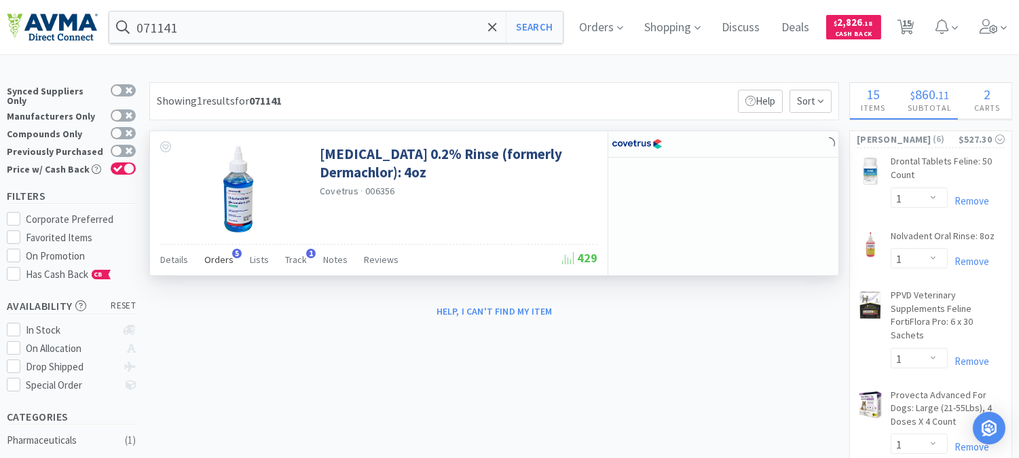
click at [227, 258] on span "Orders" at bounding box center [218, 259] width 29 height 12
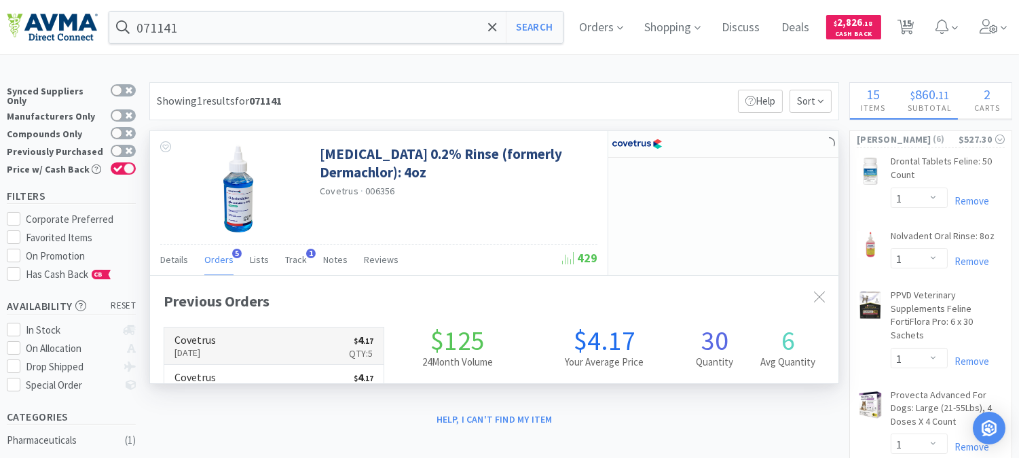
scroll to position [343, 688]
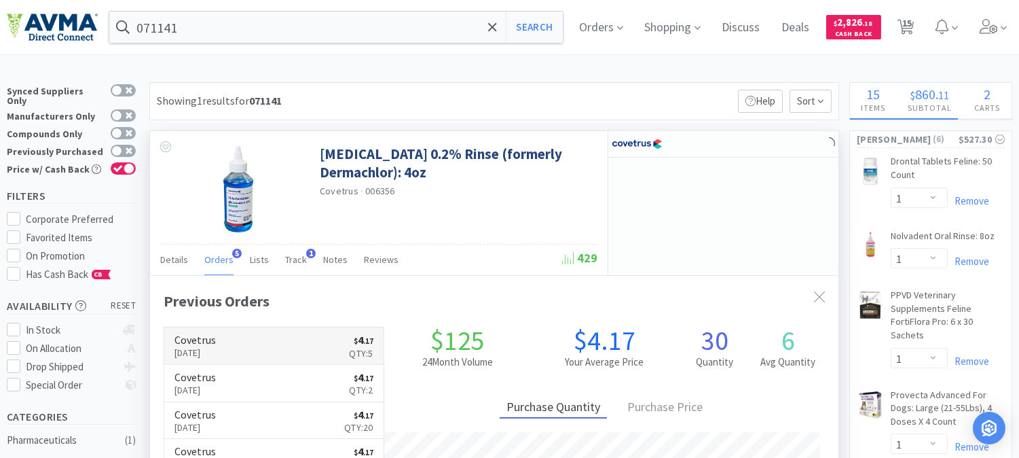
click at [206, 345] on p "[DATE]" at bounding box center [194, 352] width 41 height 15
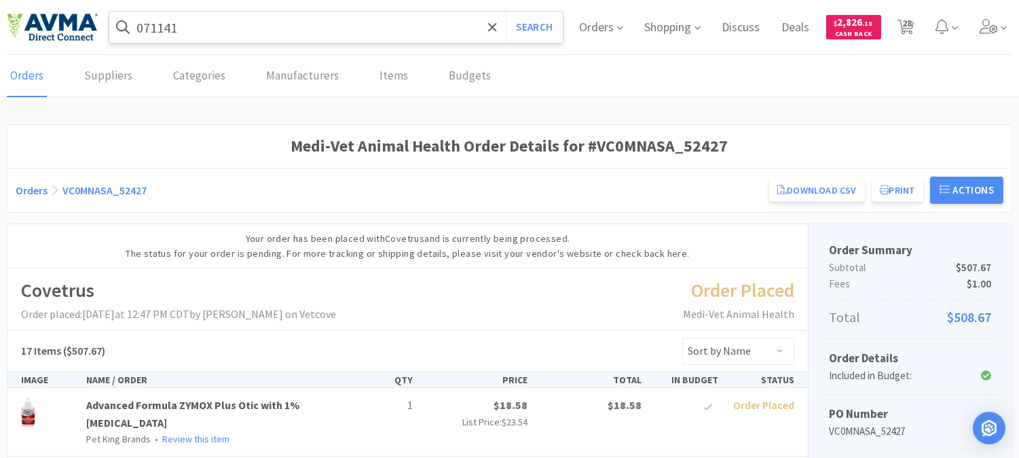
click at [247, 23] on input "071141" at bounding box center [335, 27] width 453 height 31
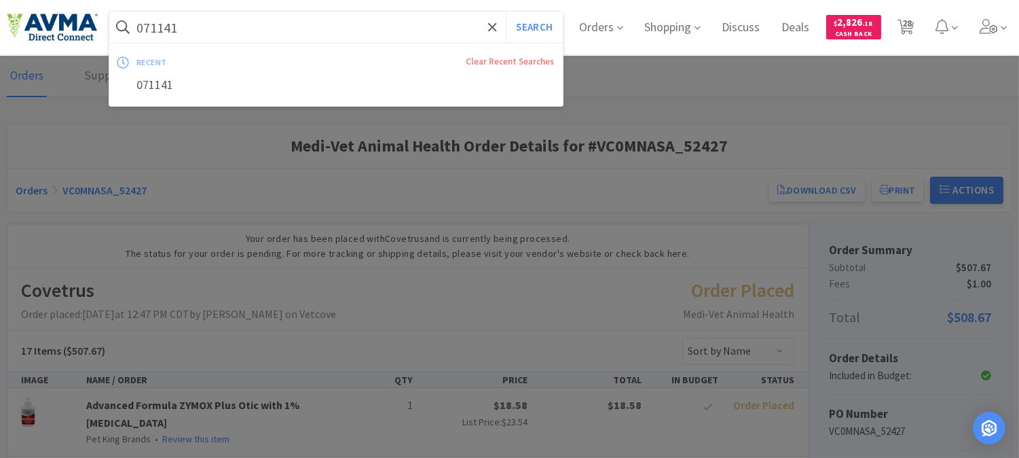
paste input "116035"
type input "116035"
